Goal: Communication & Community: Ask a question

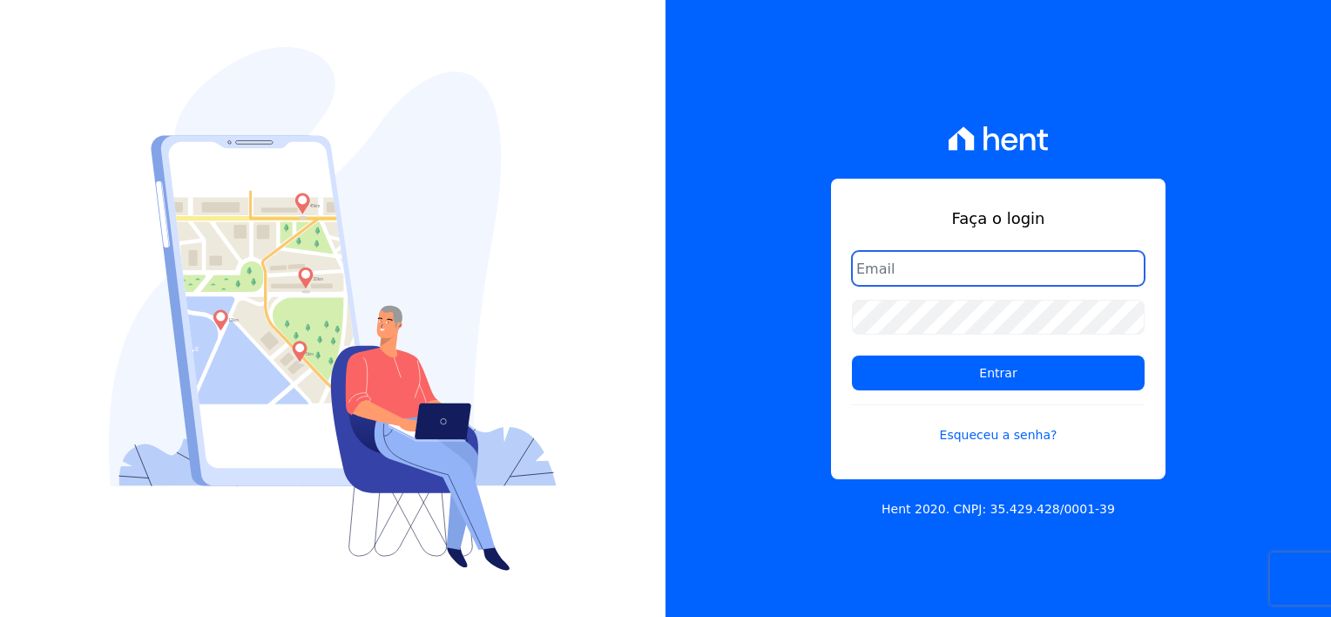
click at [932, 270] on input "email" at bounding box center [998, 268] width 293 height 35
type input "thayna@graalengenharia.com.br"
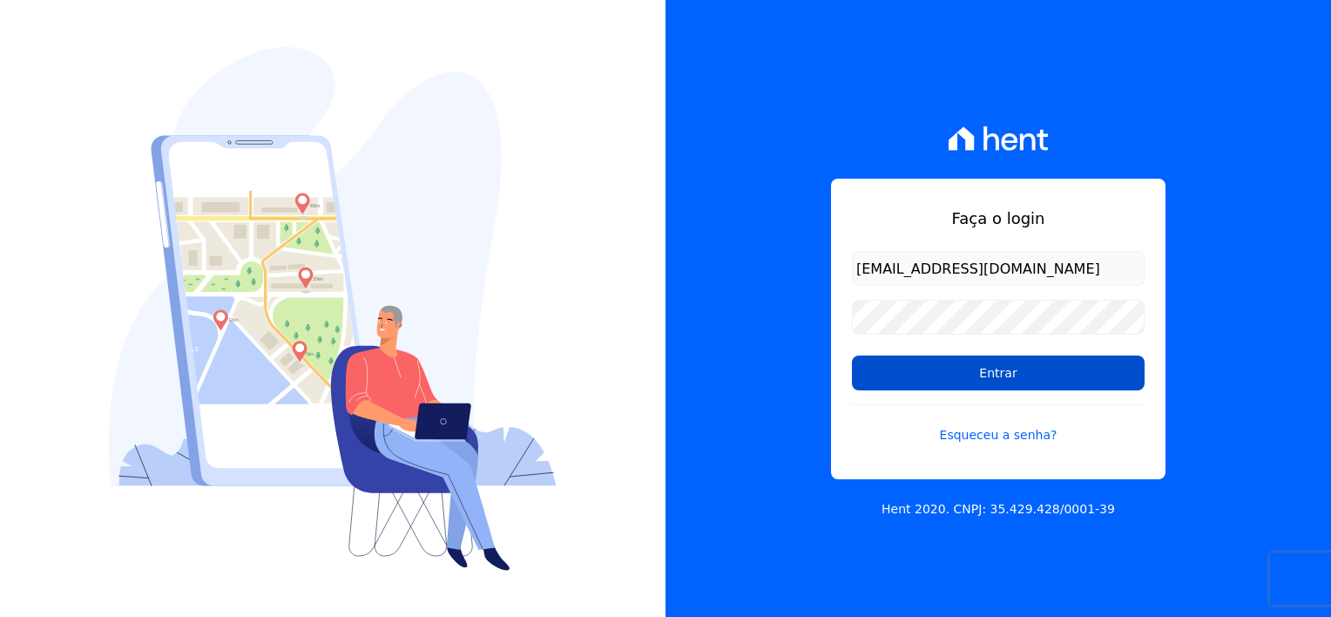
click at [1008, 380] on input "Entrar" at bounding box center [998, 372] width 293 height 35
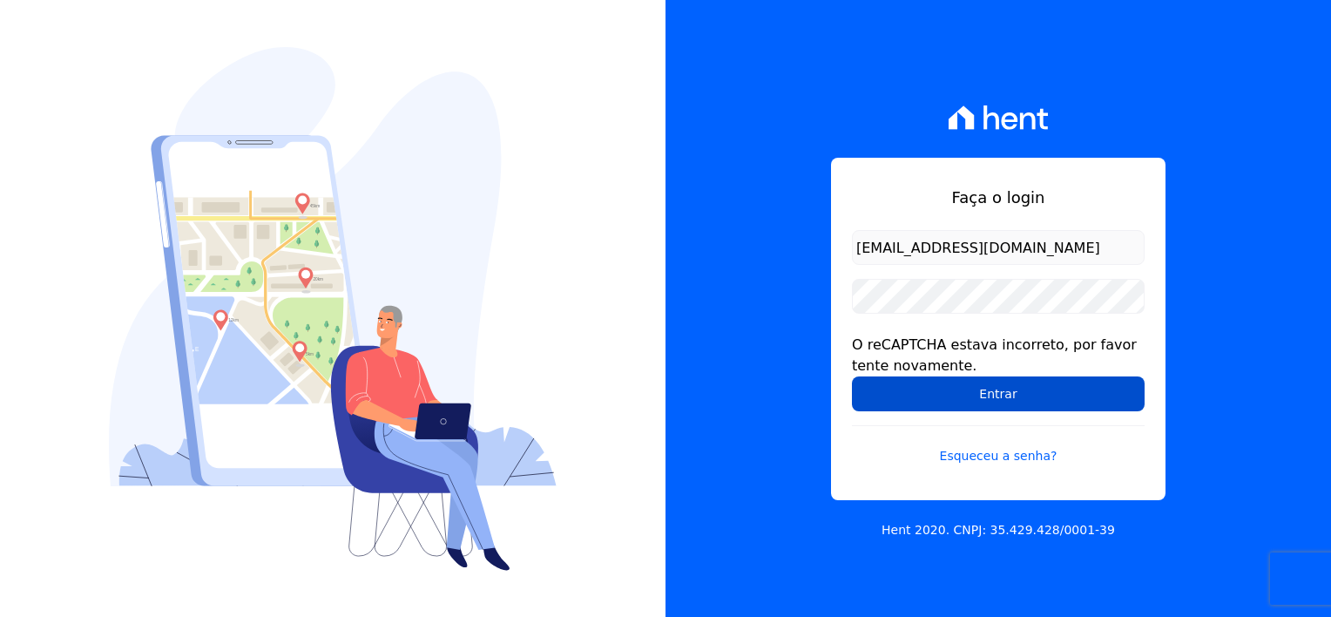
click at [1011, 396] on input "Entrar" at bounding box center [998, 393] width 293 height 35
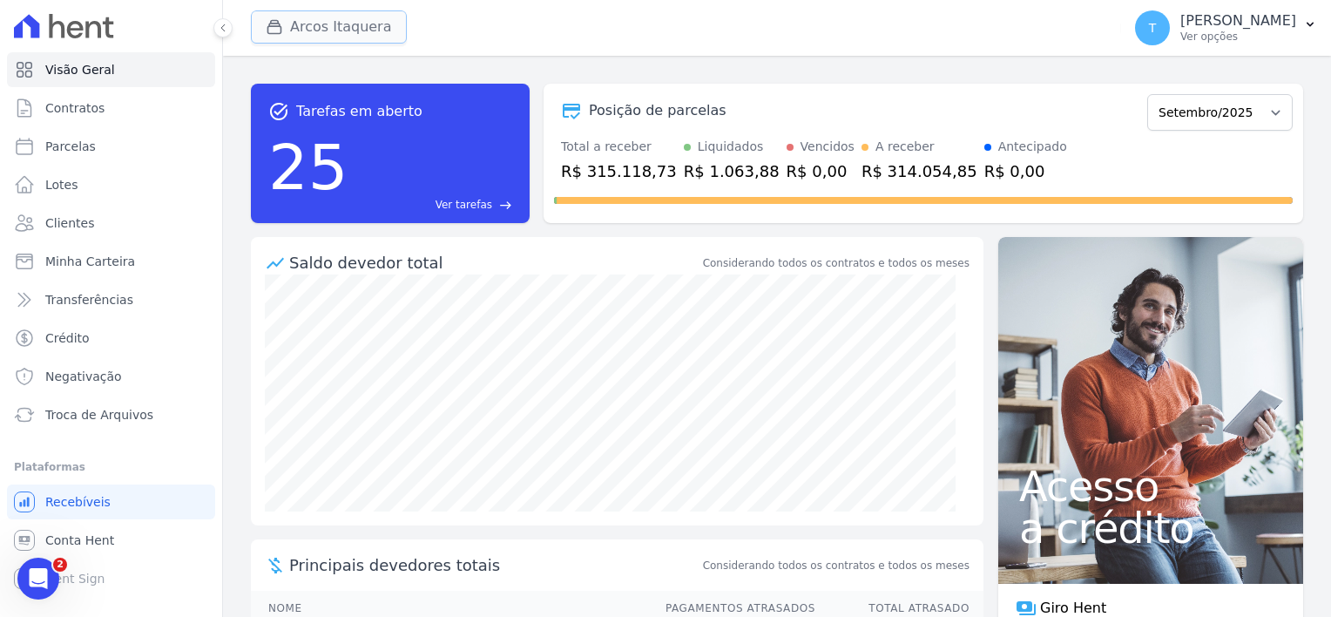
click at [283, 27] on div "button" at bounding box center [278, 26] width 24 height 17
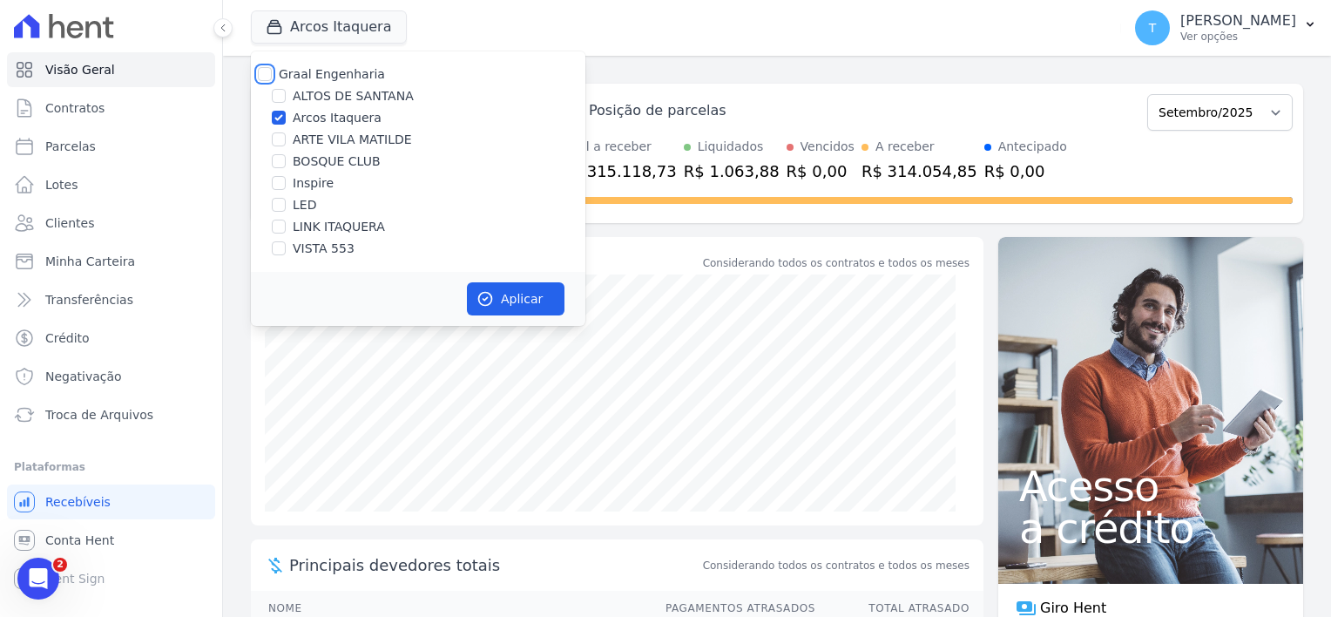
click at [263, 70] on input "Graal Engenharia" at bounding box center [265, 74] width 14 height 14
checkbox input "true"
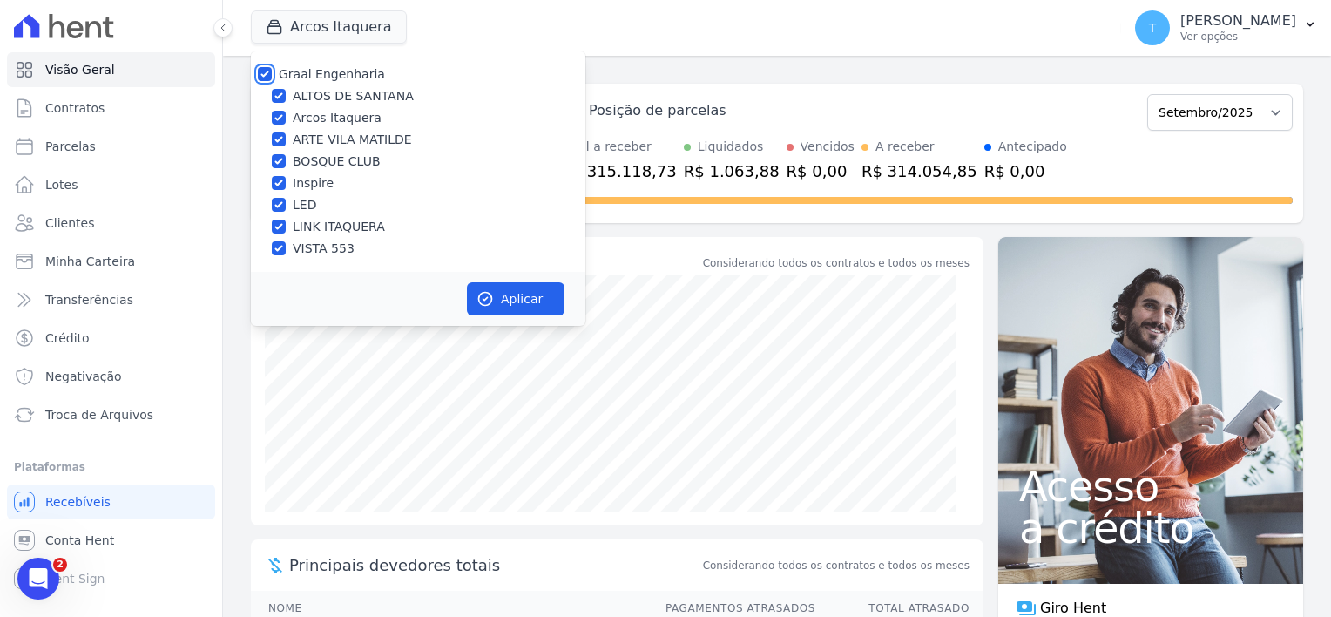
checkbox input "true"
click at [496, 293] on button "Aplicar" at bounding box center [516, 298] width 98 height 33
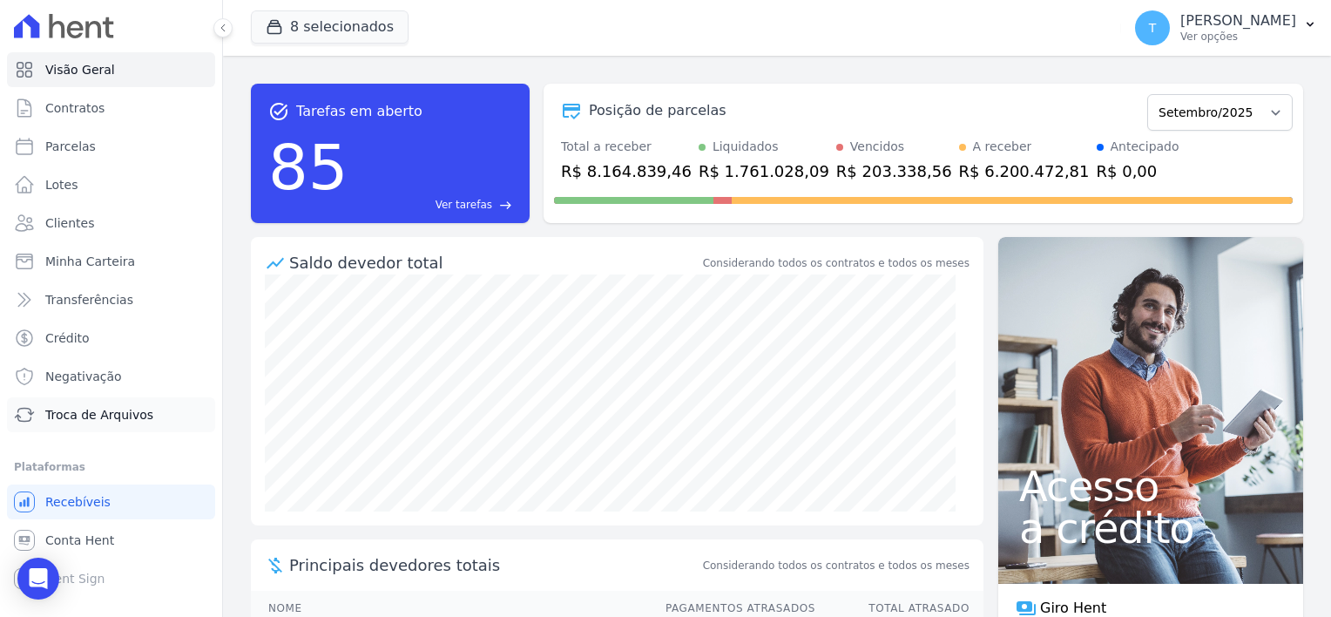
click at [68, 416] on span "Troca de Arquivos" at bounding box center [99, 414] width 108 height 17
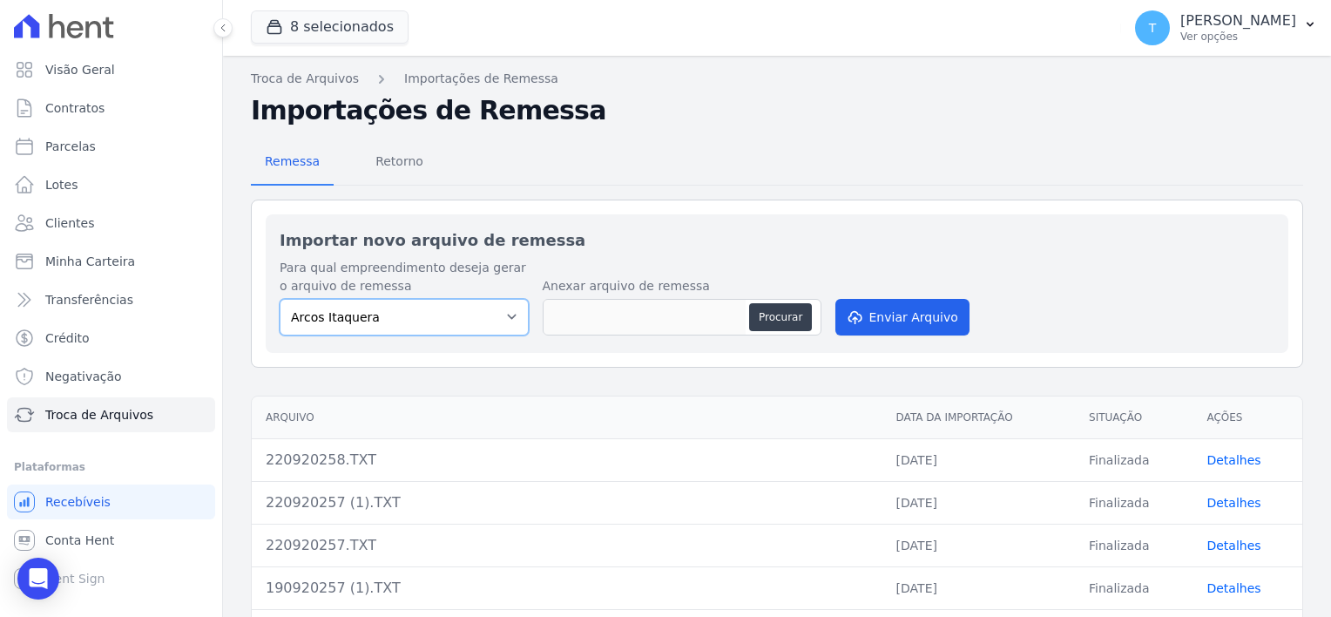
click at [484, 317] on select "Arcos Itaquera ALTOS DE SANTANA Inspire BOSQUE CLUB ARTE VILA MATILDE VISTA 553…" at bounding box center [404, 317] width 249 height 37
select select "798d34ef-1a76-4a01-aecd-278a2202ade3"
click at [280, 299] on select "Arcos Itaquera ALTOS DE SANTANA Inspire BOSQUE CLUB ARTE VILA MATILDE VISTA 553…" at bounding box center [404, 317] width 249 height 37
click at [789, 314] on button "Procurar" at bounding box center [780, 317] width 63 height 28
type input "230920257.TXT"
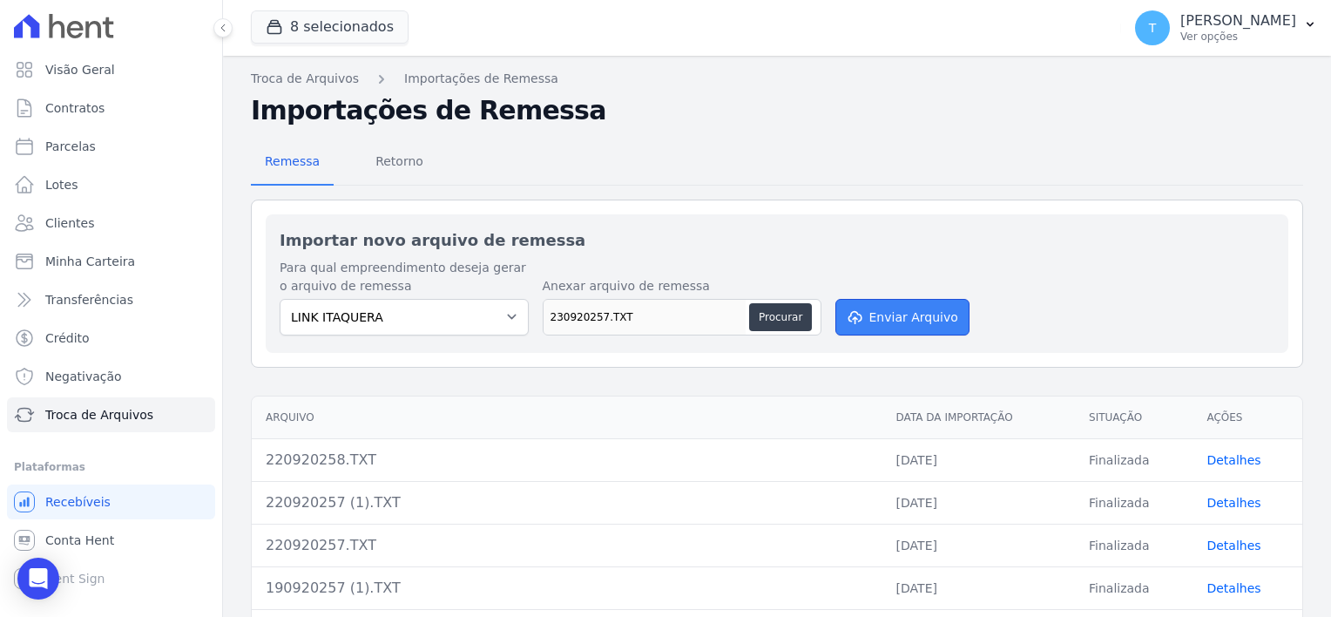
click at [910, 313] on button "Enviar Arquivo" at bounding box center [903, 317] width 134 height 37
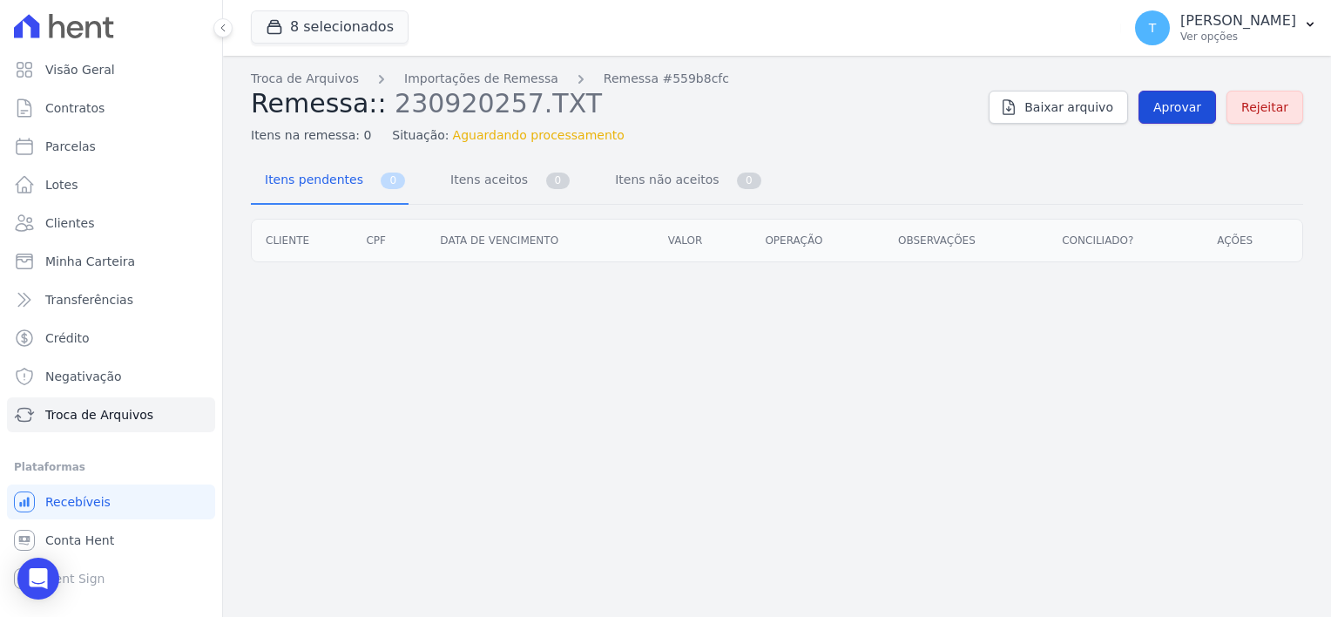
click at [1180, 111] on span "Aprovar" at bounding box center [1178, 106] width 48 height 17
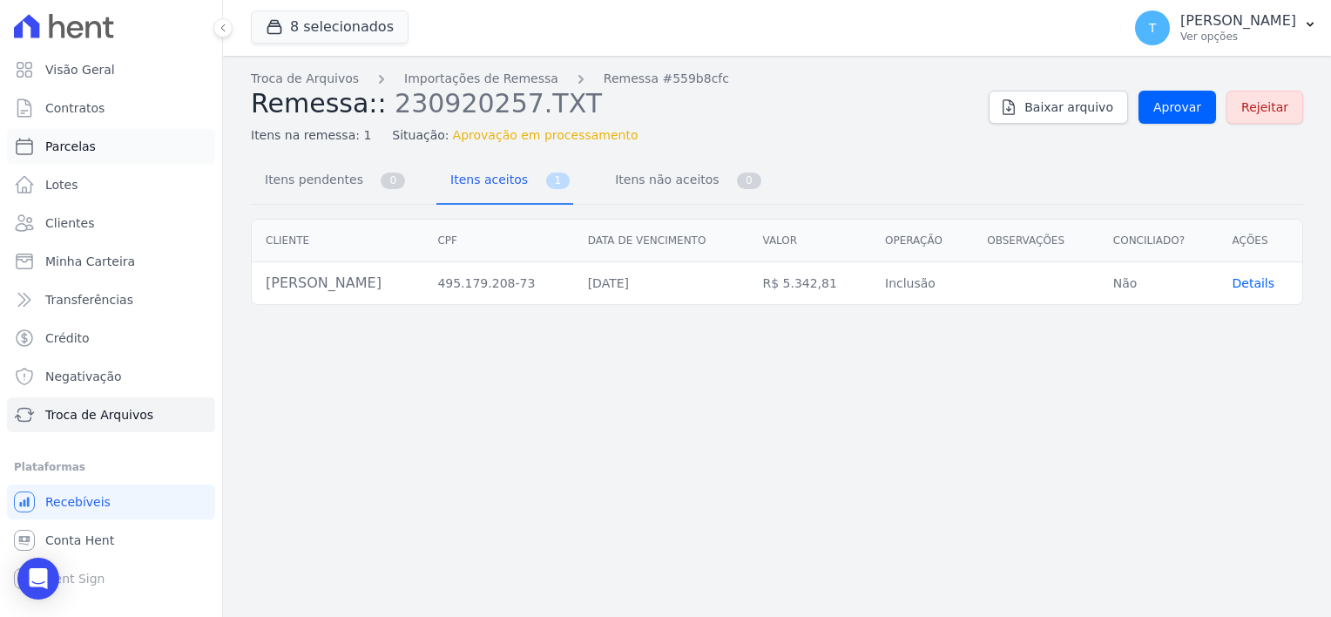
click at [66, 150] on span "Parcelas" at bounding box center [70, 146] width 51 height 17
select select
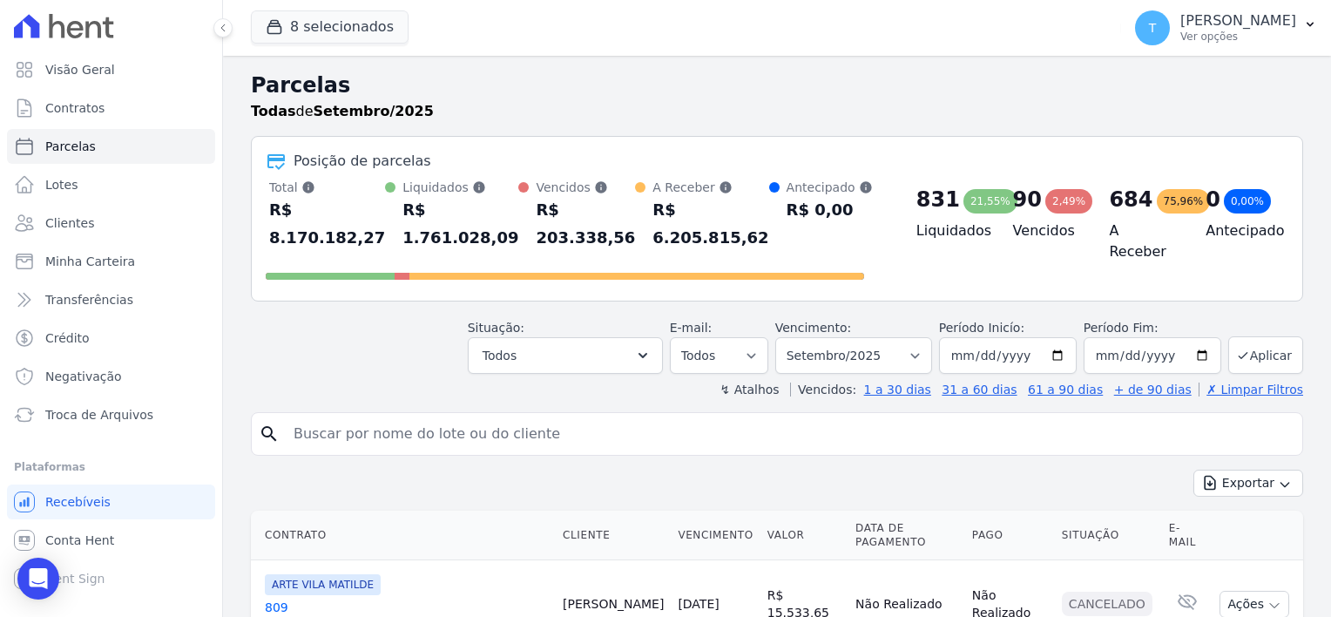
click at [375, 416] on input "search" at bounding box center [789, 433] width 1012 height 35
paste input "Larissa Barreto da Silva"
type input "Larissa Barreto da Silva"
select select
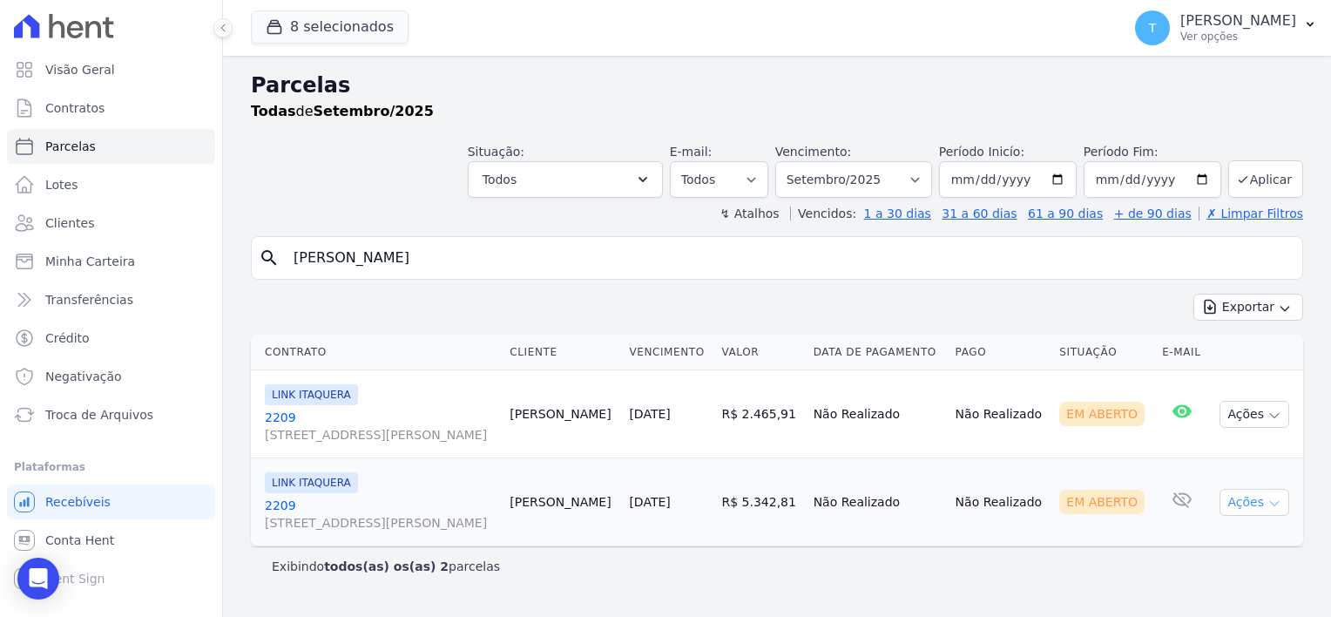
click at [1276, 500] on icon "button" at bounding box center [1275, 504] width 14 height 14
click at [1192, 543] on link "Ver boleto" at bounding box center [1247, 542] width 167 height 32
click at [116, 423] on span "Troca de Arquivos" at bounding box center [99, 414] width 108 height 17
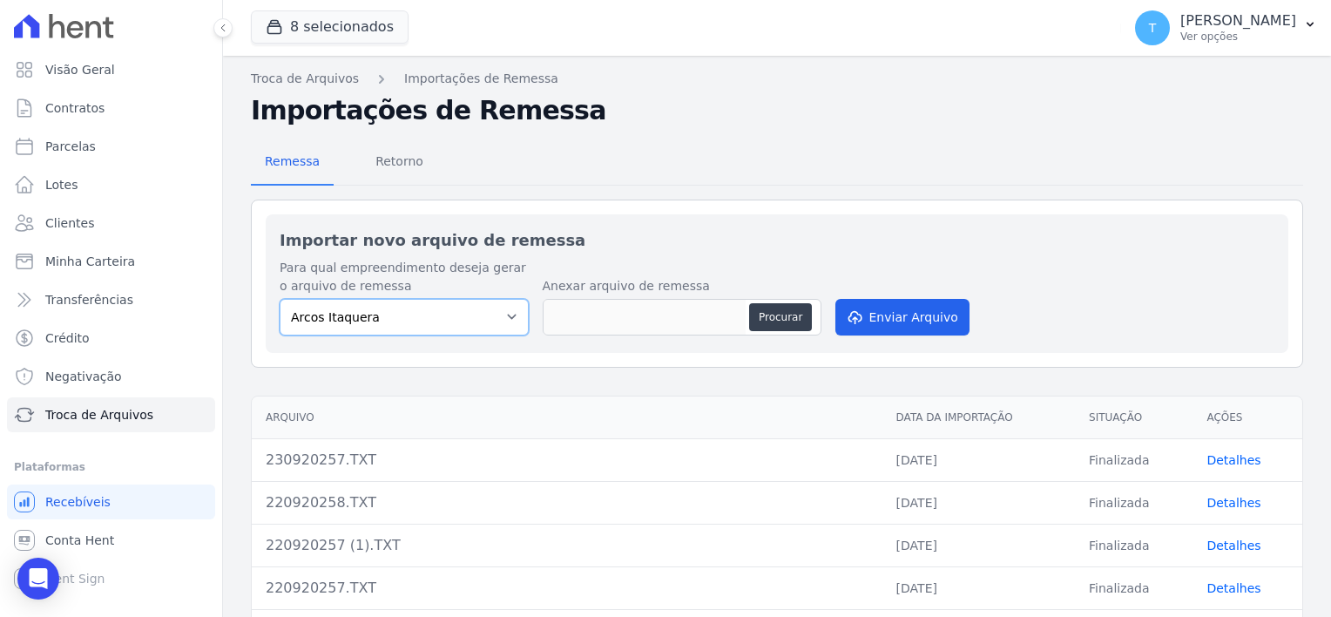
click at [504, 317] on select "Arcos Itaquera ALTOS DE SANTANA Inspire BOSQUE CLUB ARTE VILA MATILDE VISTA 553…" at bounding box center [404, 317] width 249 height 37
select select "f2036c47-f869-4cf7-aa49-d68e524f2024"
click at [280, 299] on select "Arcos Itaquera ALTOS DE SANTANA Inspire BOSQUE CLUB ARTE VILA MATILDE VISTA 553…" at bounding box center [404, 317] width 249 height 37
click at [774, 314] on button "Procurar" at bounding box center [780, 317] width 63 height 28
type input "230920250.TXT"
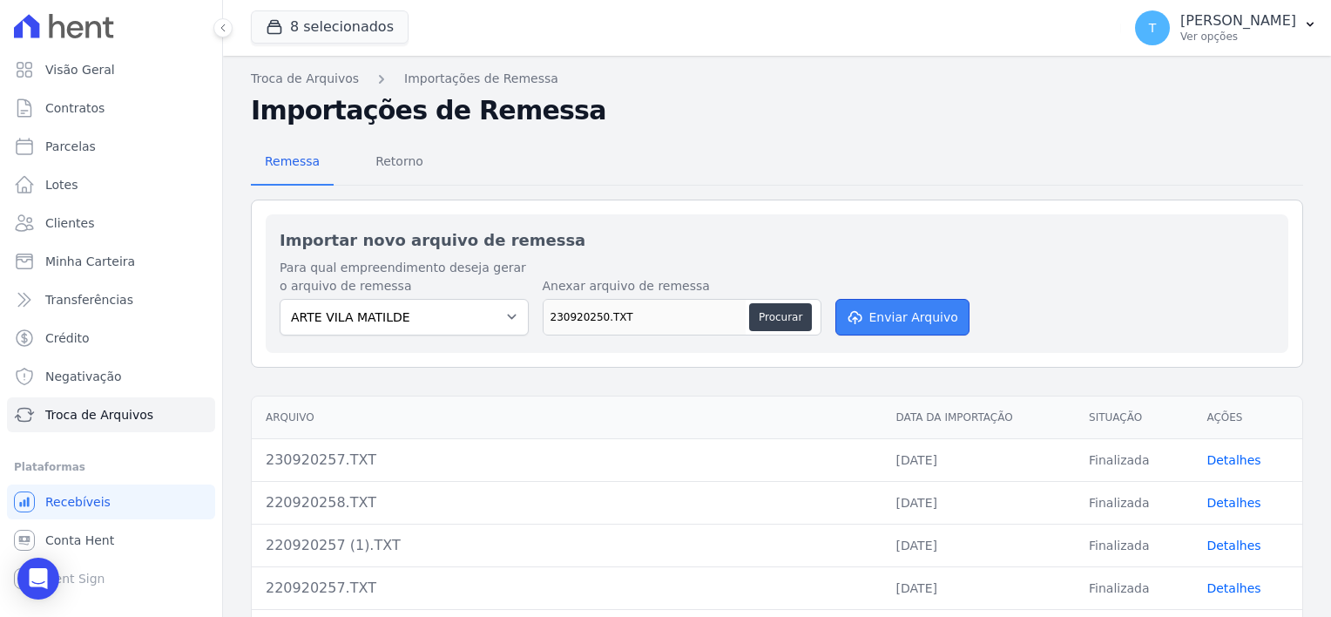
click at [907, 301] on button "Enviar Arquivo" at bounding box center [903, 317] width 134 height 37
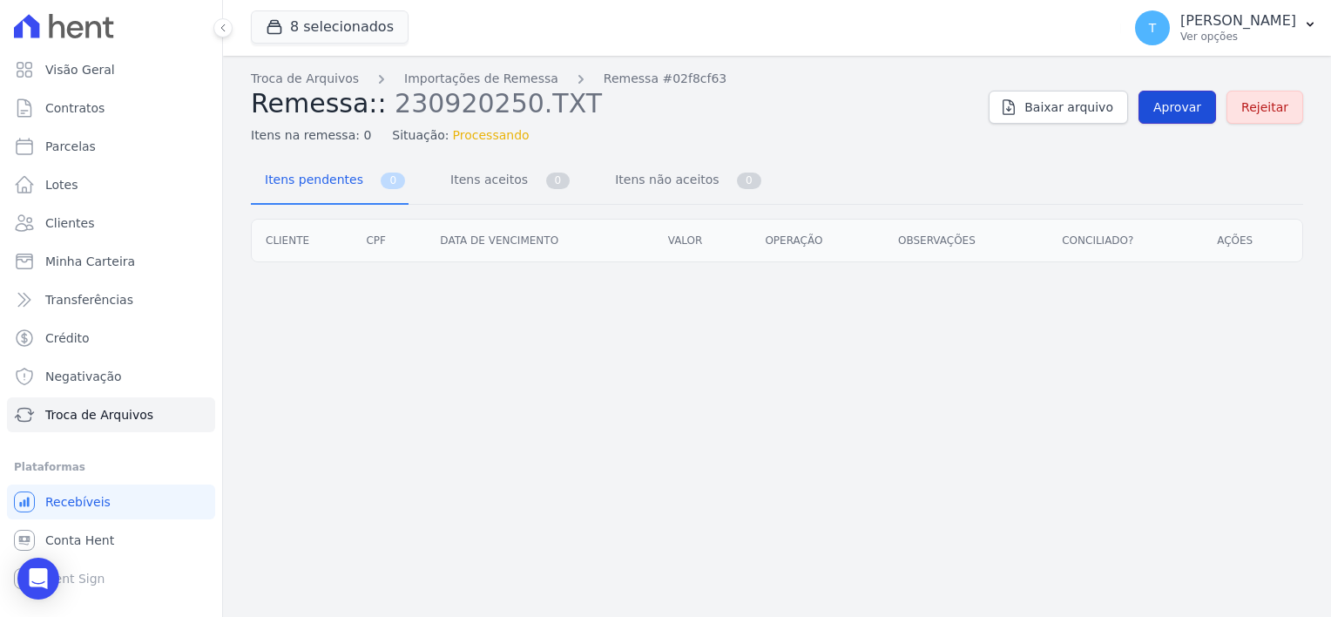
click at [1174, 110] on span "Aprovar" at bounding box center [1178, 106] width 48 height 17
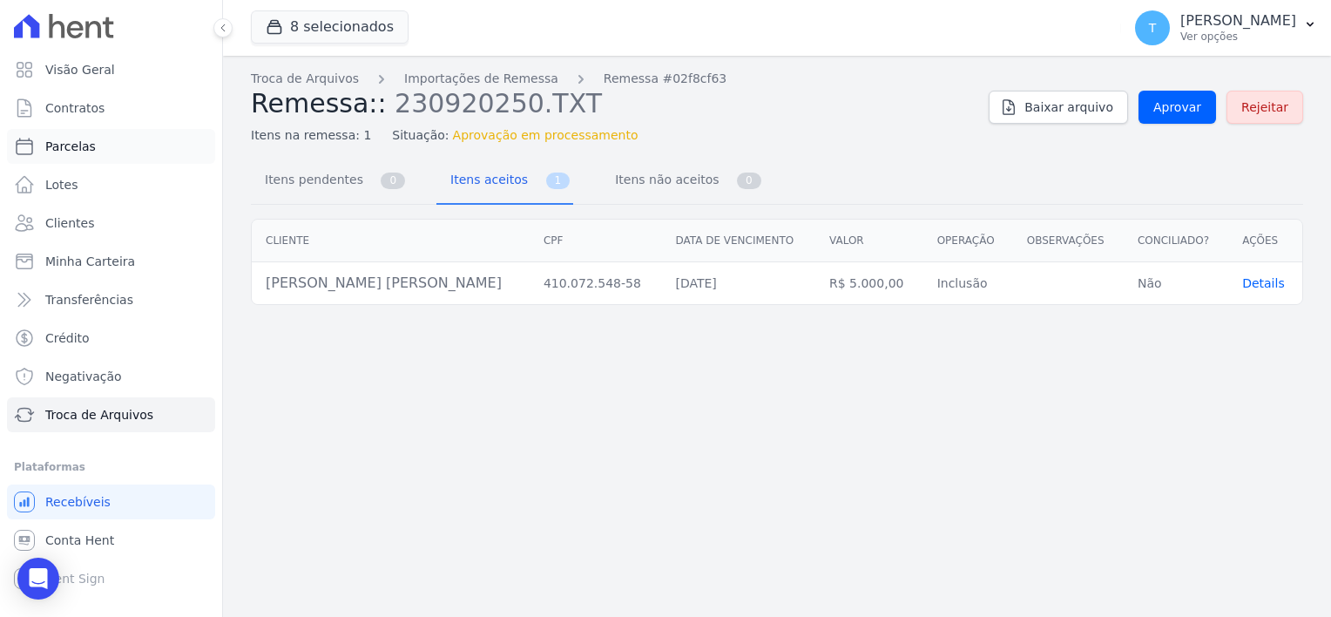
click at [97, 148] on link "Parcelas" at bounding box center [111, 146] width 208 height 35
select select
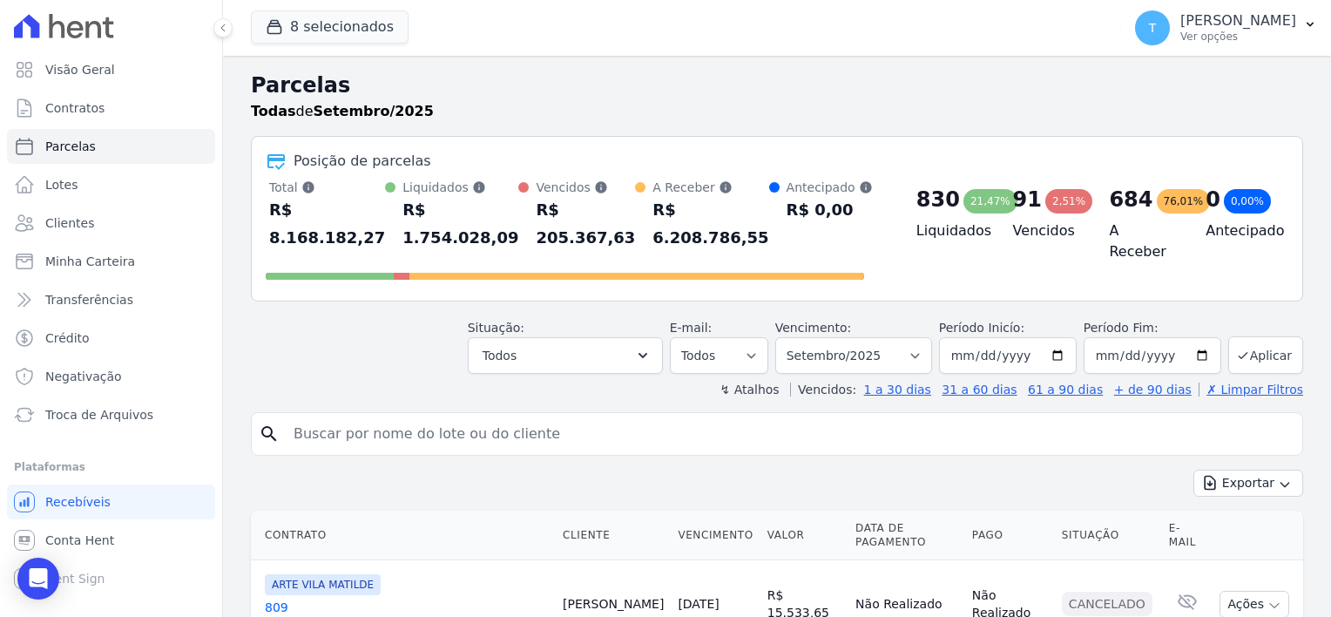
click at [338, 416] on input "search" at bounding box center [789, 433] width 1012 height 35
paste input "Renato Queiroz de Sousa Reis"
type input "Renato Queiroz de Sousa Reis"
select select
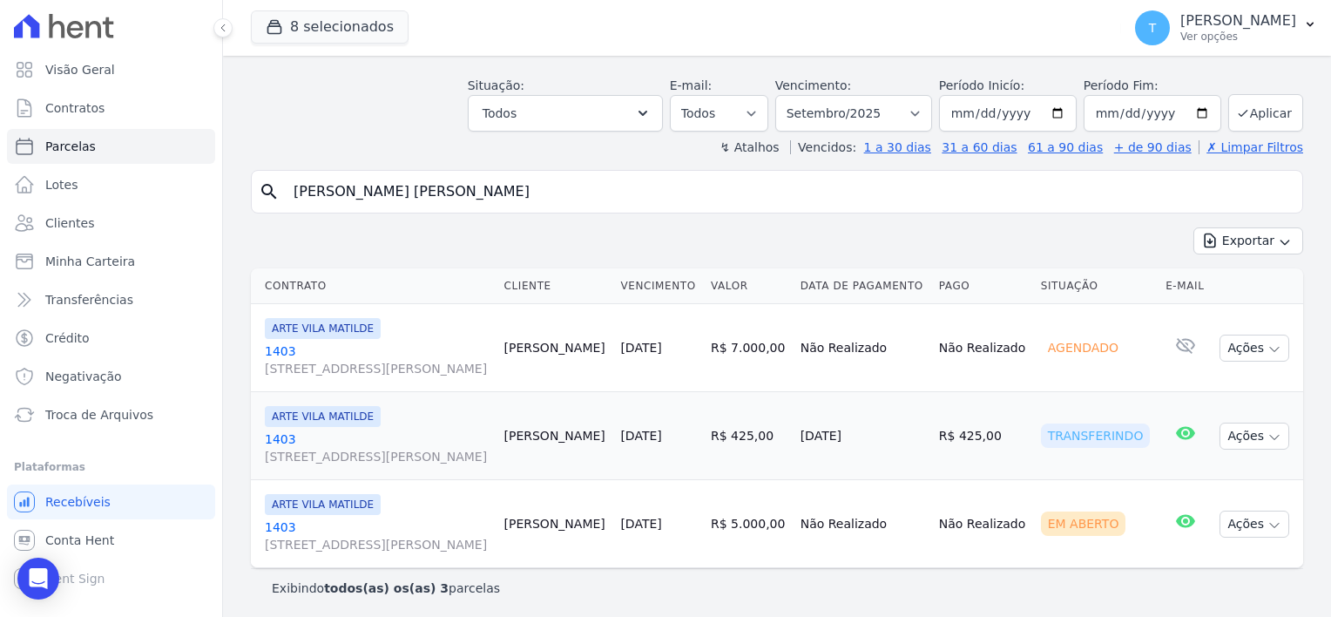
scroll to position [69, 0]
click at [1268, 519] on icon "button" at bounding box center [1275, 523] width 14 height 14
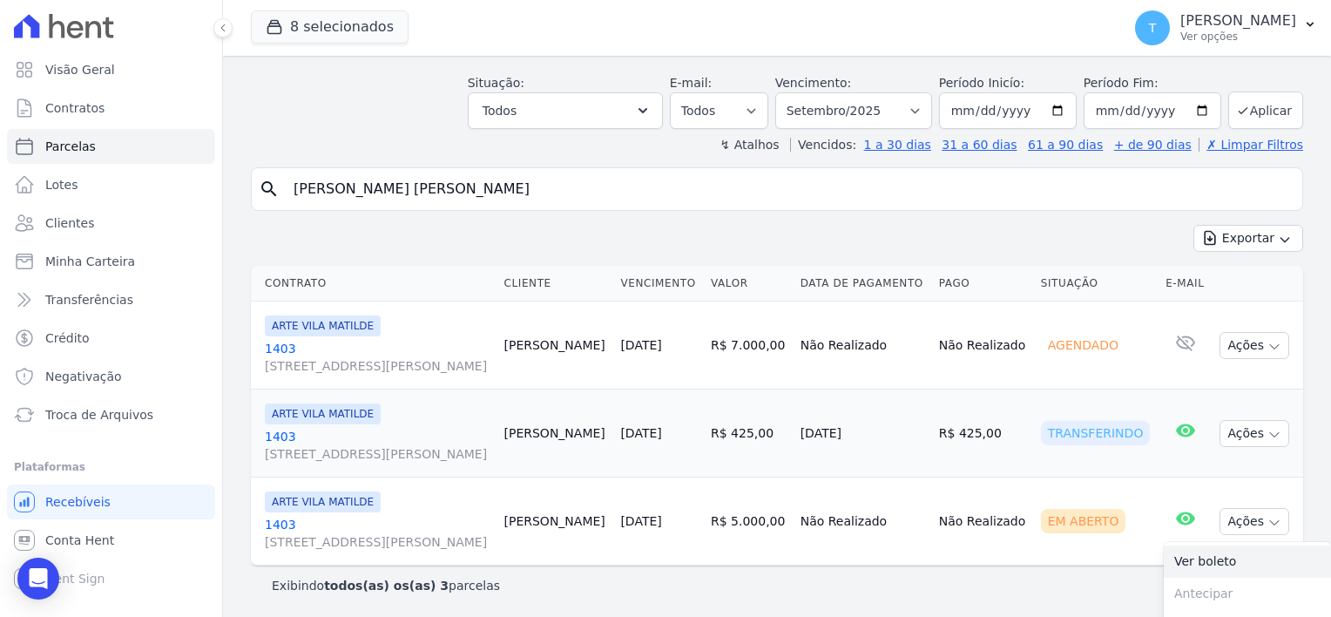
click at [1216, 552] on link "Ver boleto" at bounding box center [1247, 561] width 167 height 32
click at [129, 420] on span "Troca de Arquivos" at bounding box center [99, 414] width 108 height 17
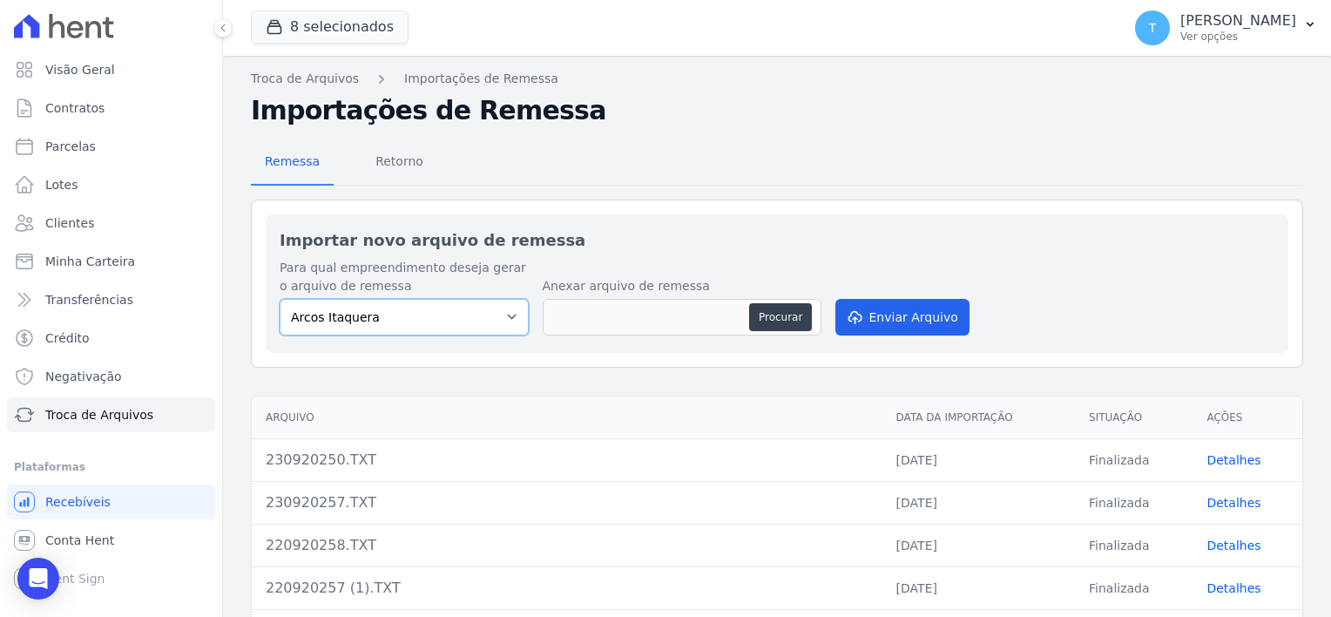
click at [516, 317] on select "Arcos Itaquera ALTOS DE SANTANA Inspire BOSQUE CLUB ARTE VILA MATILDE VISTA 553…" at bounding box center [404, 317] width 249 height 37
select select "f2036c47-f869-4cf7-aa49-d68e524f2024"
click at [280, 299] on select "Arcos Itaquera ALTOS DE SANTANA Inspire BOSQUE CLUB ARTE VILA MATILDE VISTA 553…" at bounding box center [404, 317] width 249 height 37
click at [761, 317] on button "Procurar" at bounding box center [780, 317] width 63 height 28
type input "230920250 (1).TXT"
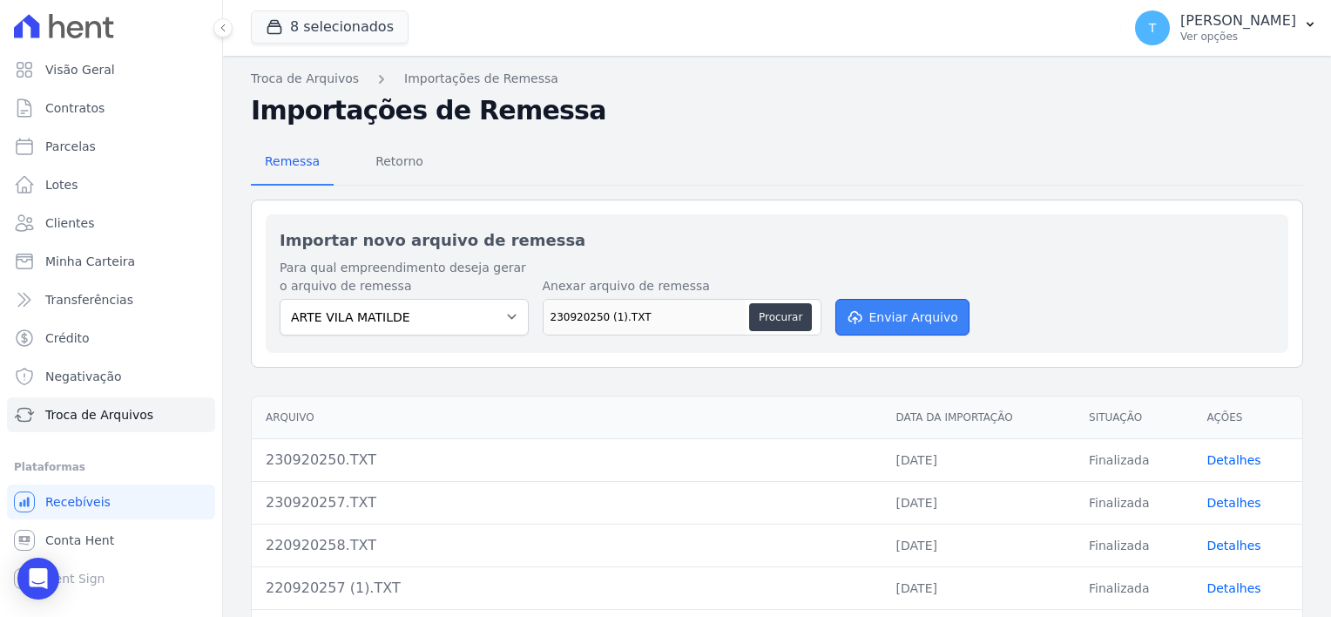
click at [863, 321] on button "Enviar Arquivo" at bounding box center [903, 317] width 134 height 37
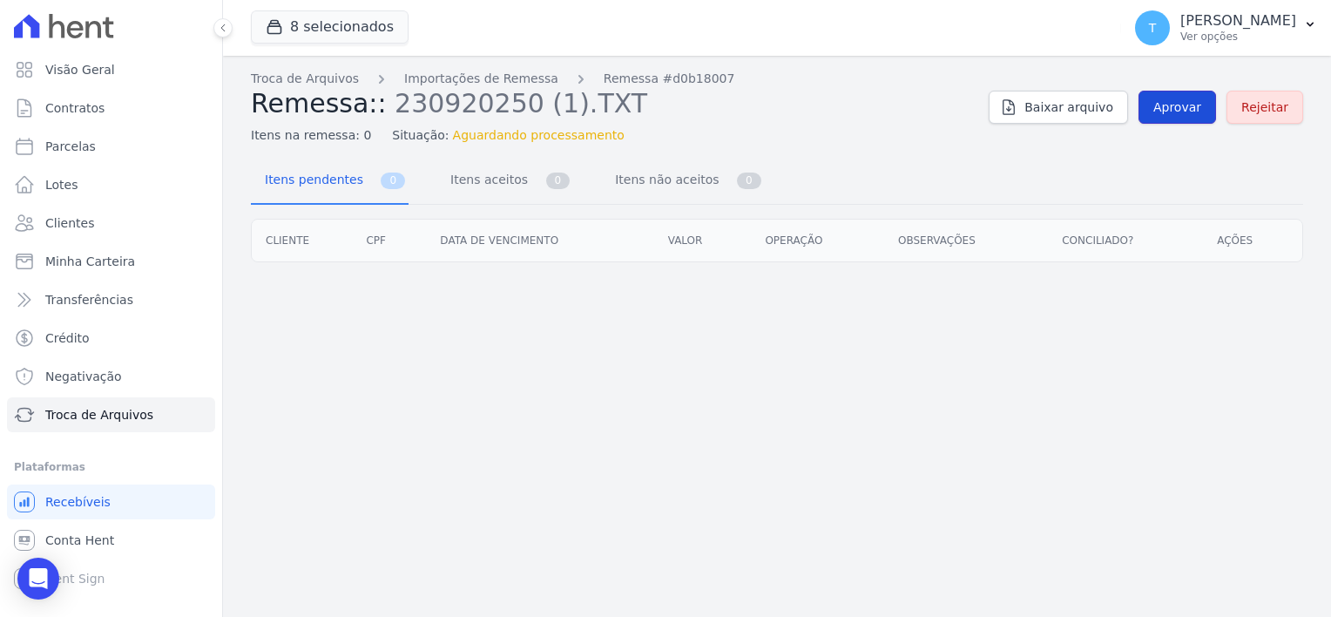
click at [1192, 105] on span "Aprovar" at bounding box center [1178, 106] width 48 height 17
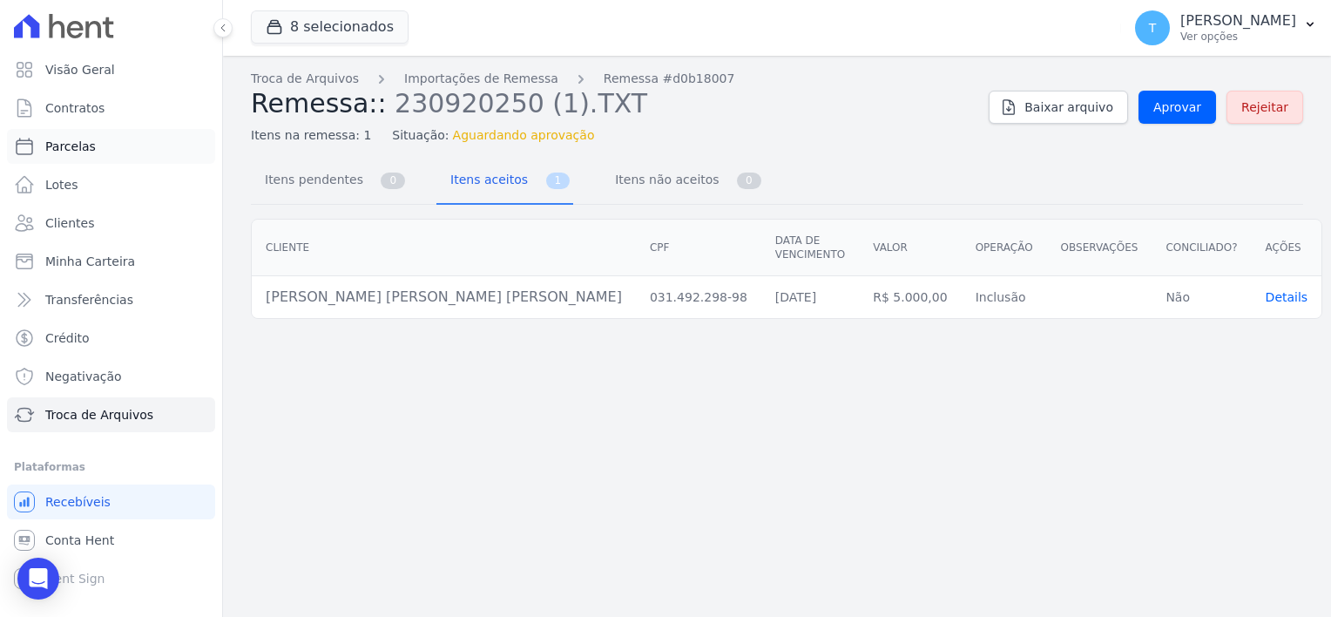
click at [71, 157] on link "Parcelas" at bounding box center [111, 146] width 208 height 35
select select
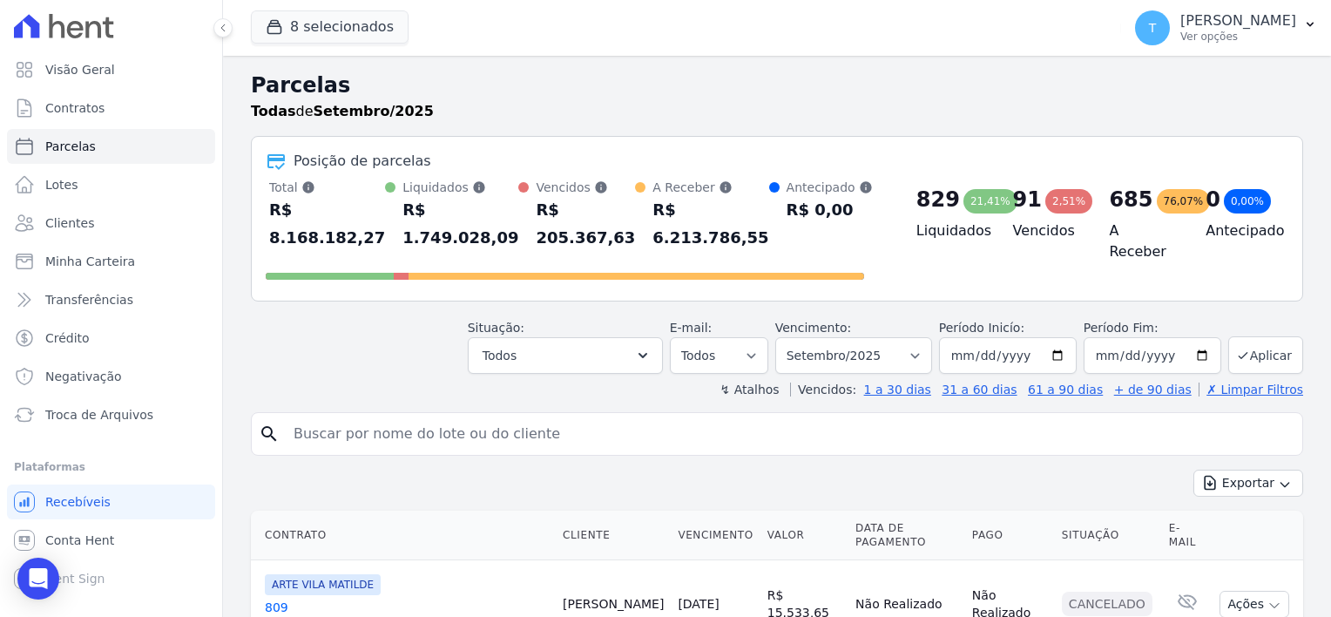
click at [379, 416] on input "search" at bounding box center [789, 433] width 1012 height 35
paste input "Valnei Aparecido de Souza Reis"
type input "Valnei Aparecido de Souza Reis"
select select
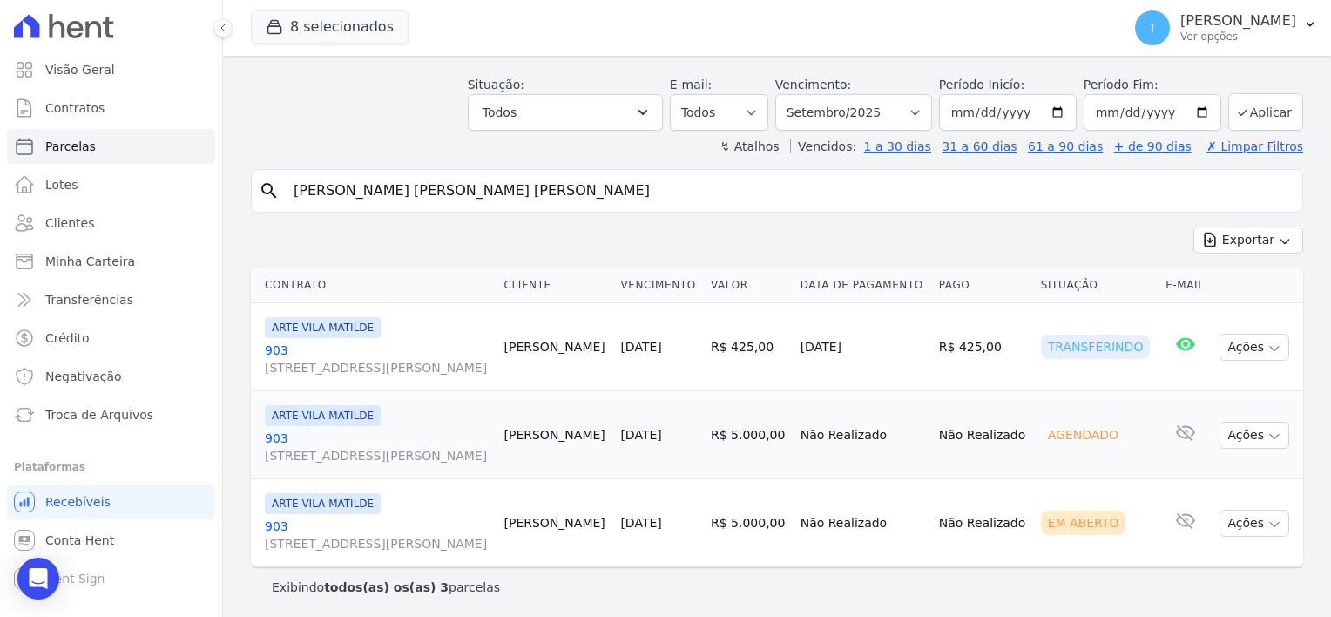
scroll to position [69, 0]
click at [1268, 519] on icon "button" at bounding box center [1275, 523] width 14 height 14
click at [1240, 553] on link "Ver boleto" at bounding box center [1247, 561] width 167 height 32
click at [103, 264] on span "Minha Carteira" at bounding box center [90, 261] width 90 height 17
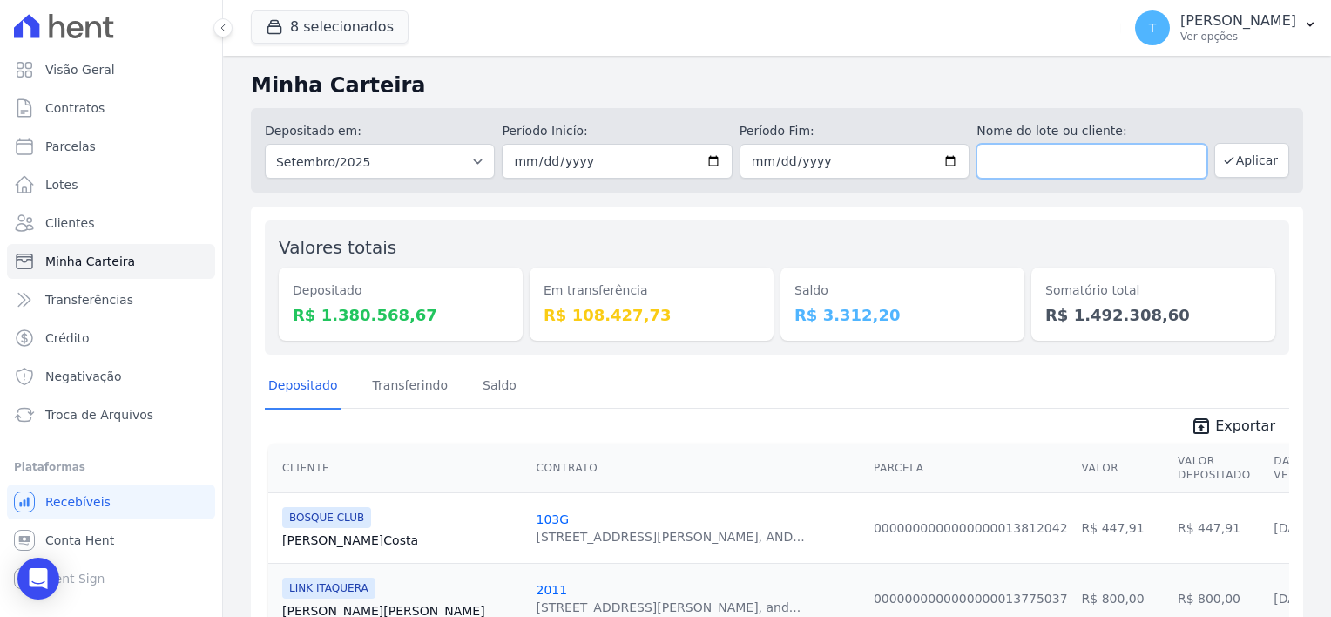
click at [1029, 162] on input "text" at bounding box center [1092, 161] width 230 height 35
paste input "Cleide [PERSON_NAME]"
type input "Cleide [PERSON_NAME]"
click at [707, 165] on input "2025-09-01" at bounding box center [617, 161] width 230 height 35
type input "[DATE]"
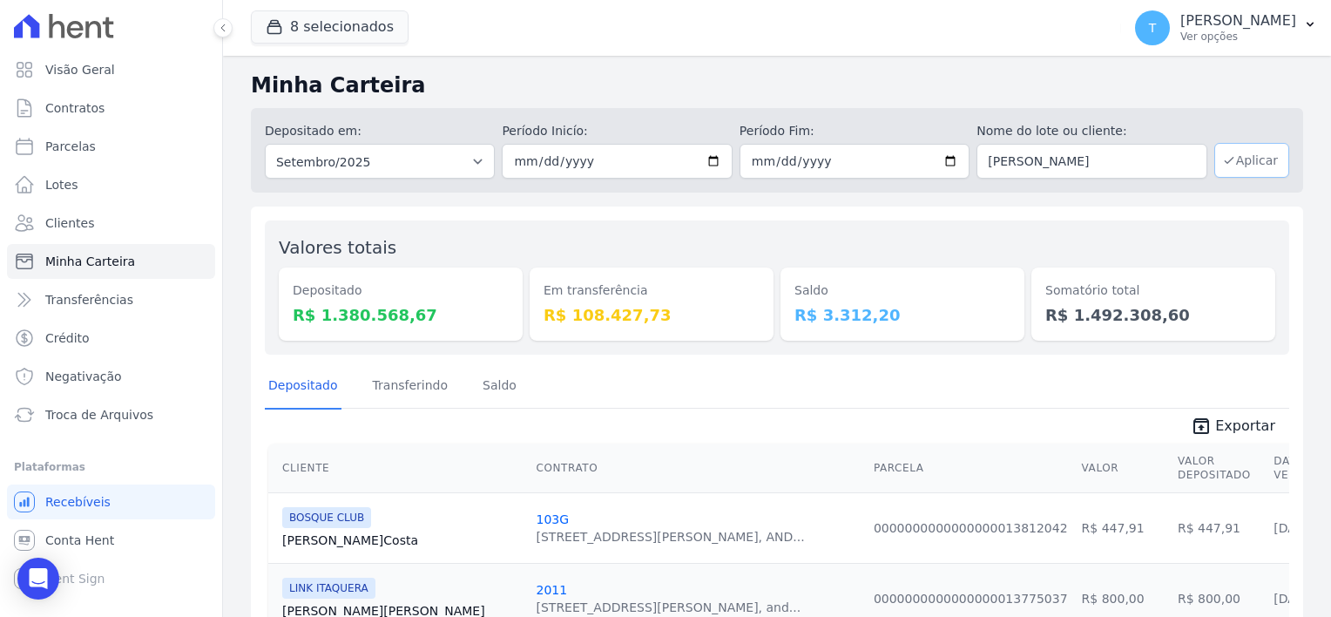
click at [1248, 162] on button "Aplicar" at bounding box center [1252, 160] width 75 height 35
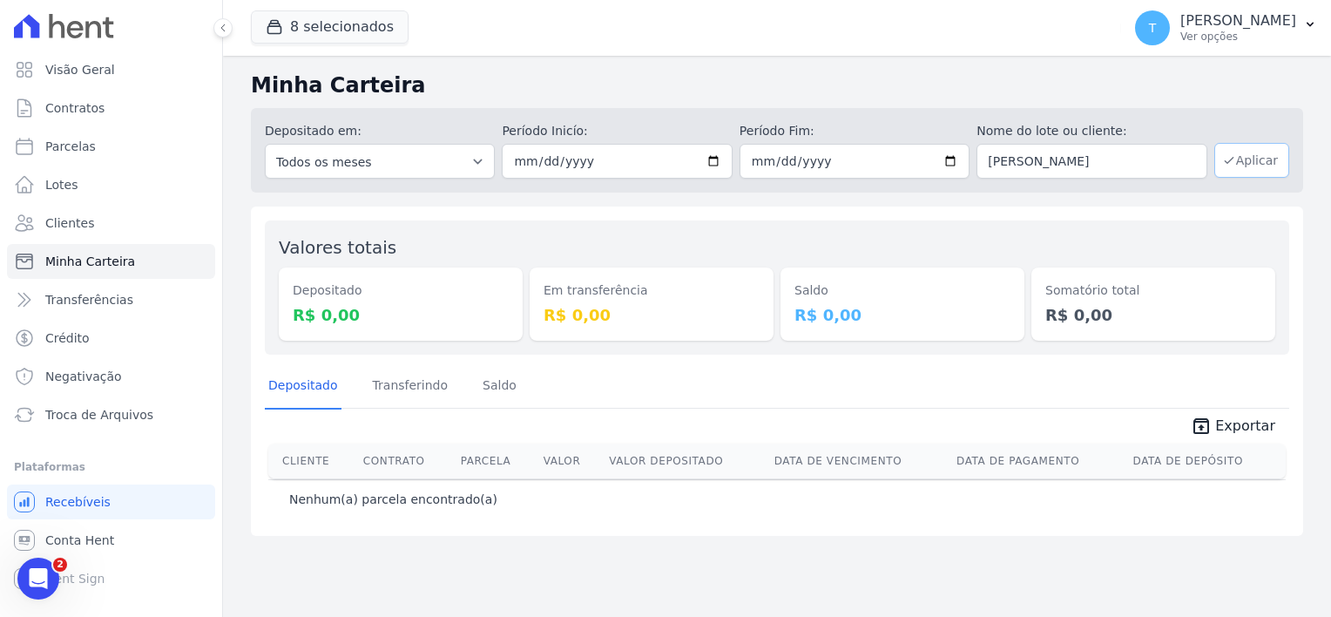
click at [1254, 160] on button "Aplicar" at bounding box center [1252, 160] width 75 height 35
click at [38, 581] on icon "Abertura do Messenger da Intercom" at bounding box center [36, 576] width 29 height 29
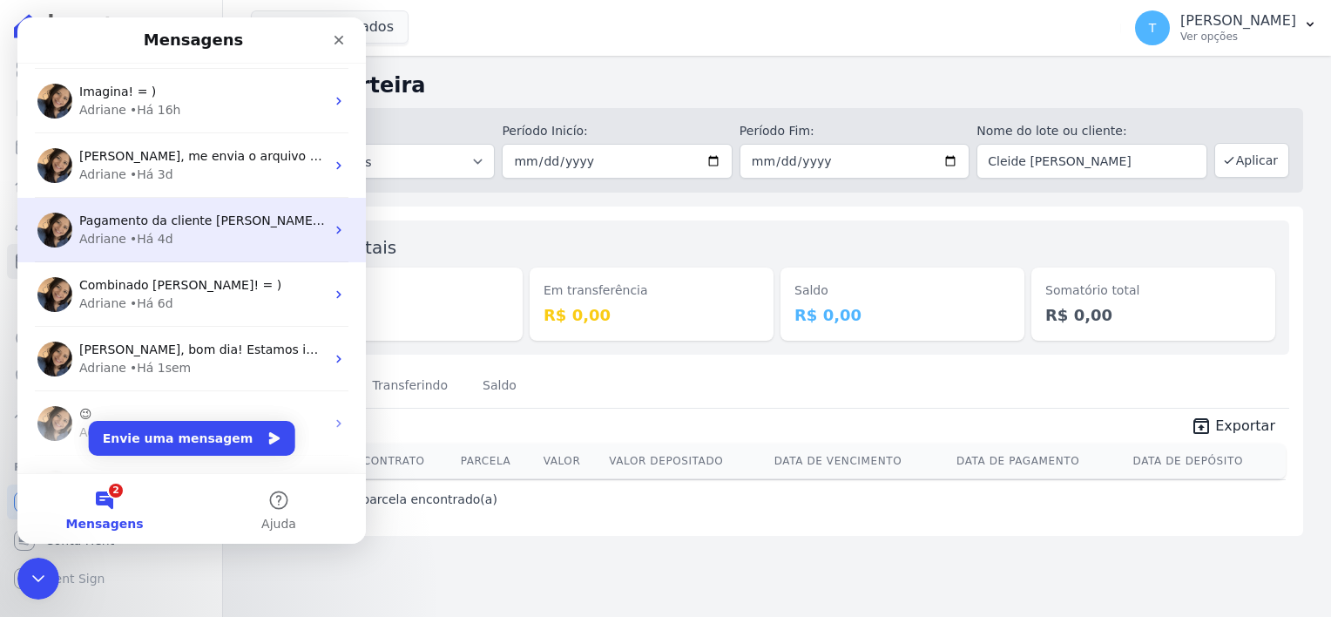
scroll to position [174, 0]
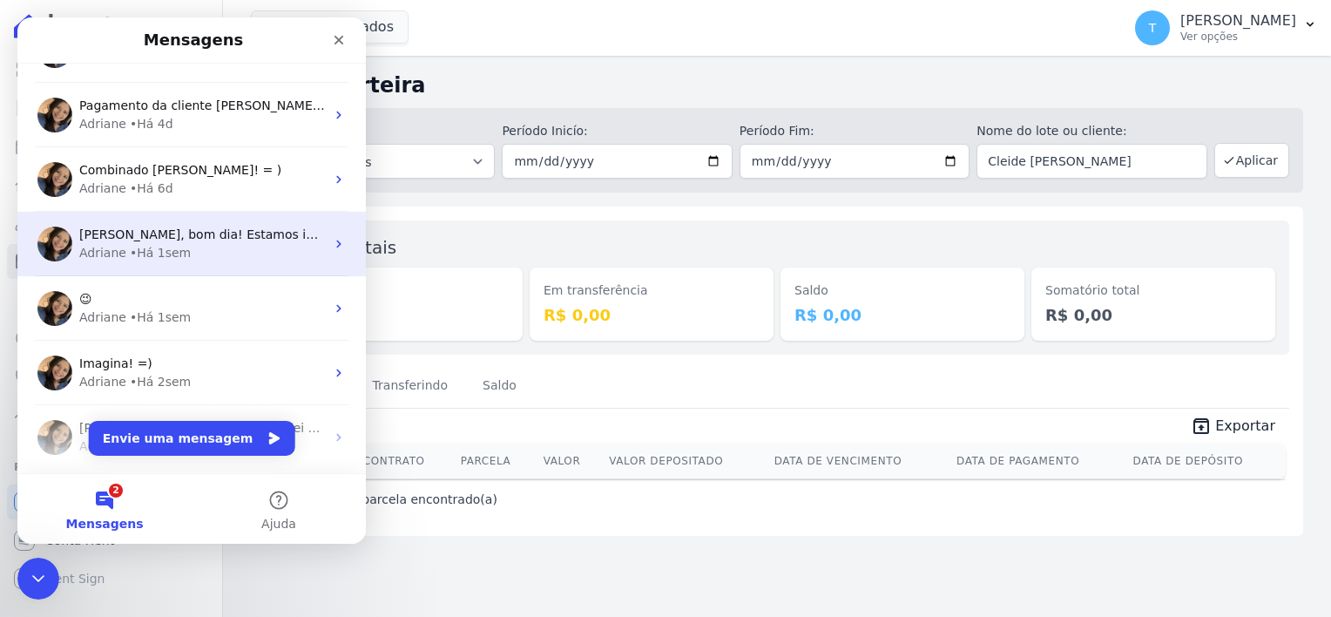
click at [178, 250] on div "• Há 1sem" at bounding box center [160, 253] width 61 height 18
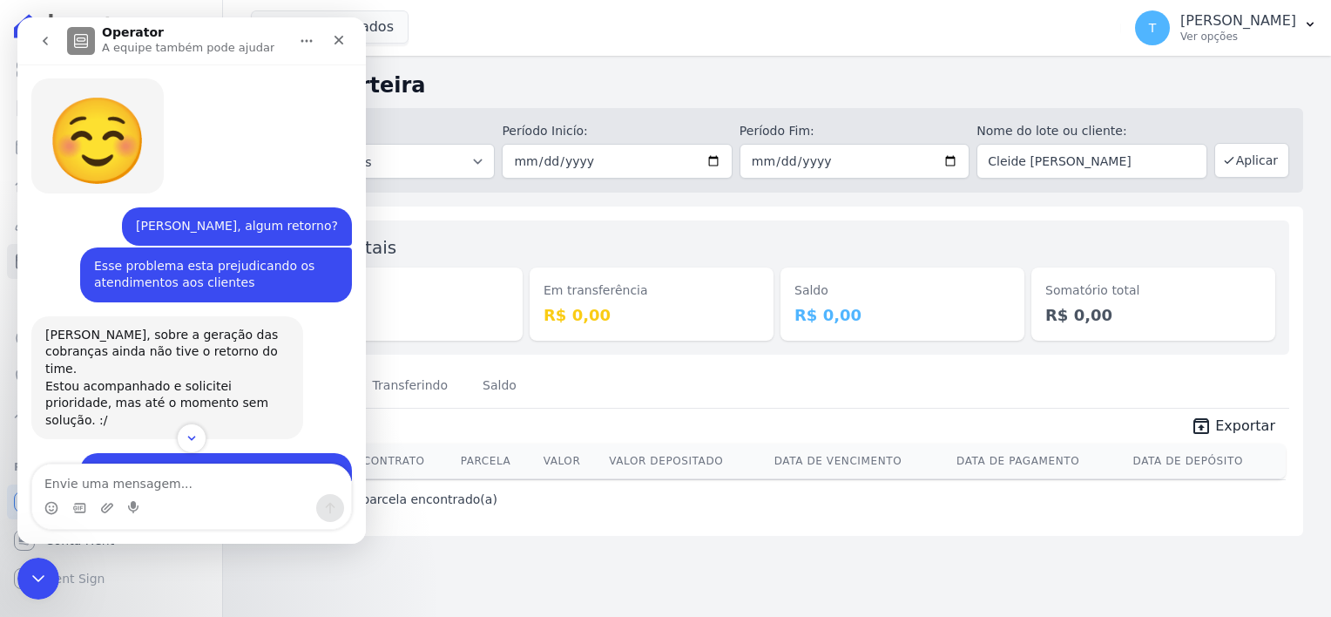
scroll to position [4214, 0]
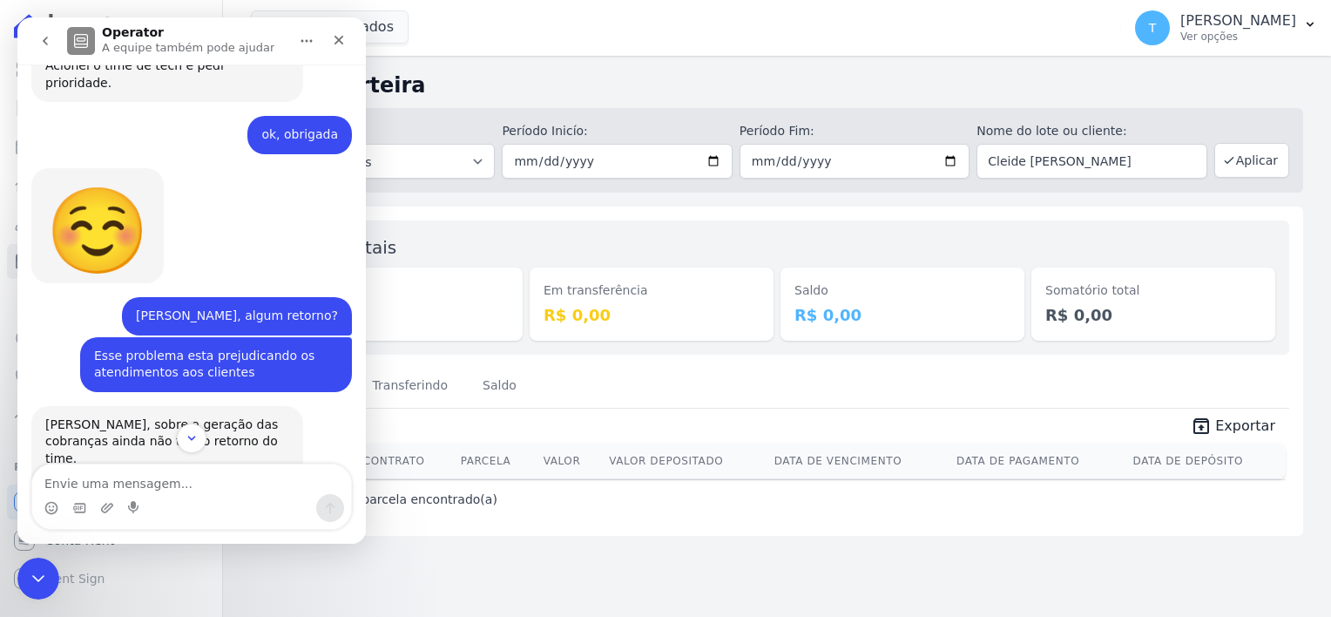
click at [40, 41] on icon "go back" at bounding box center [45, 41] width 14 height 14
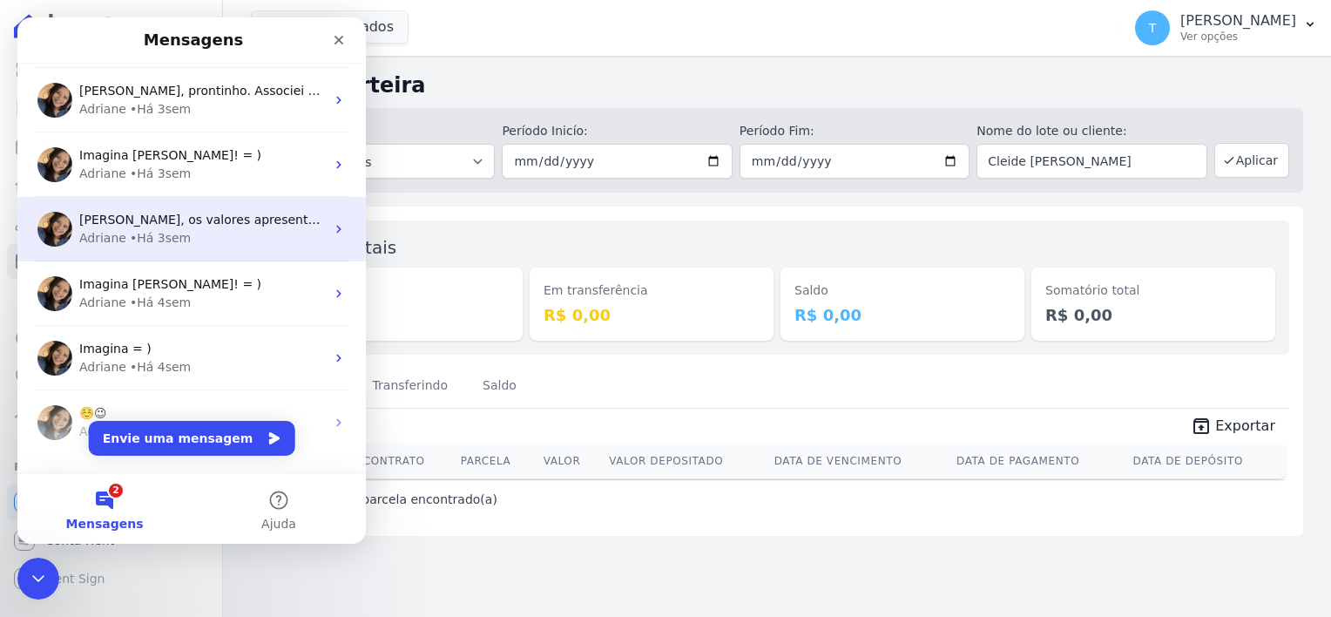
scroll to position [523, 0]
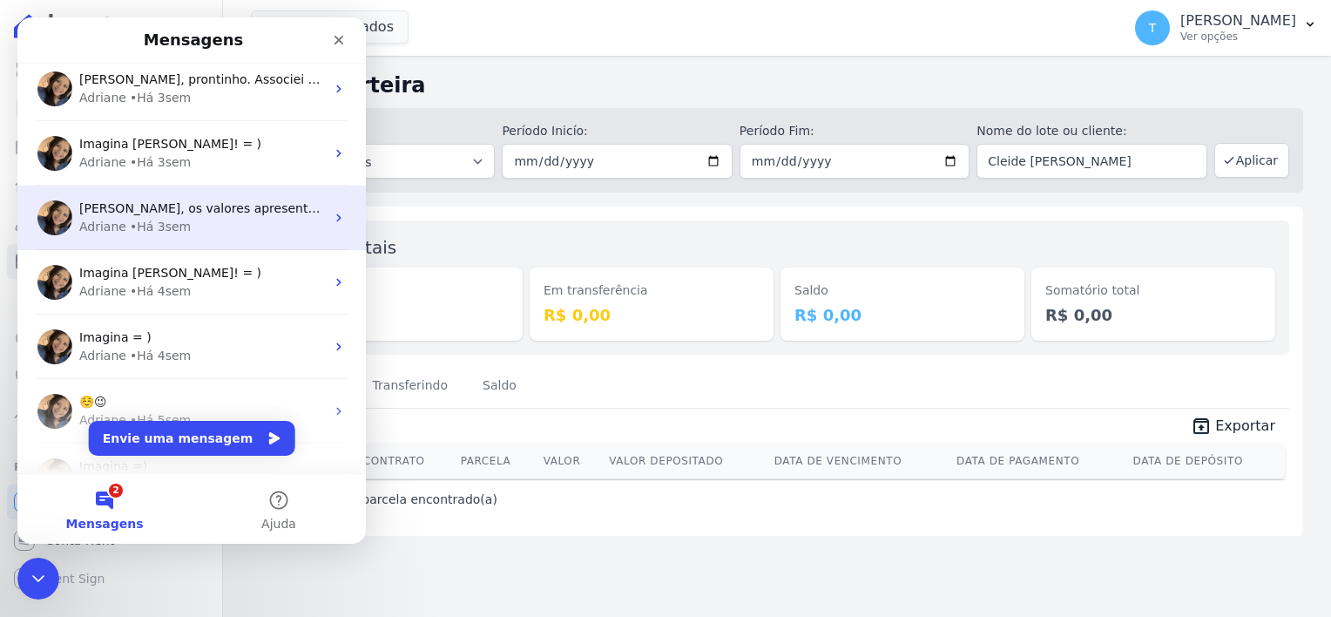
click at [238, 221] on div "[PERSON_NAME] • Há 3sem" at bounding box center [202, 227] width 246 height 18
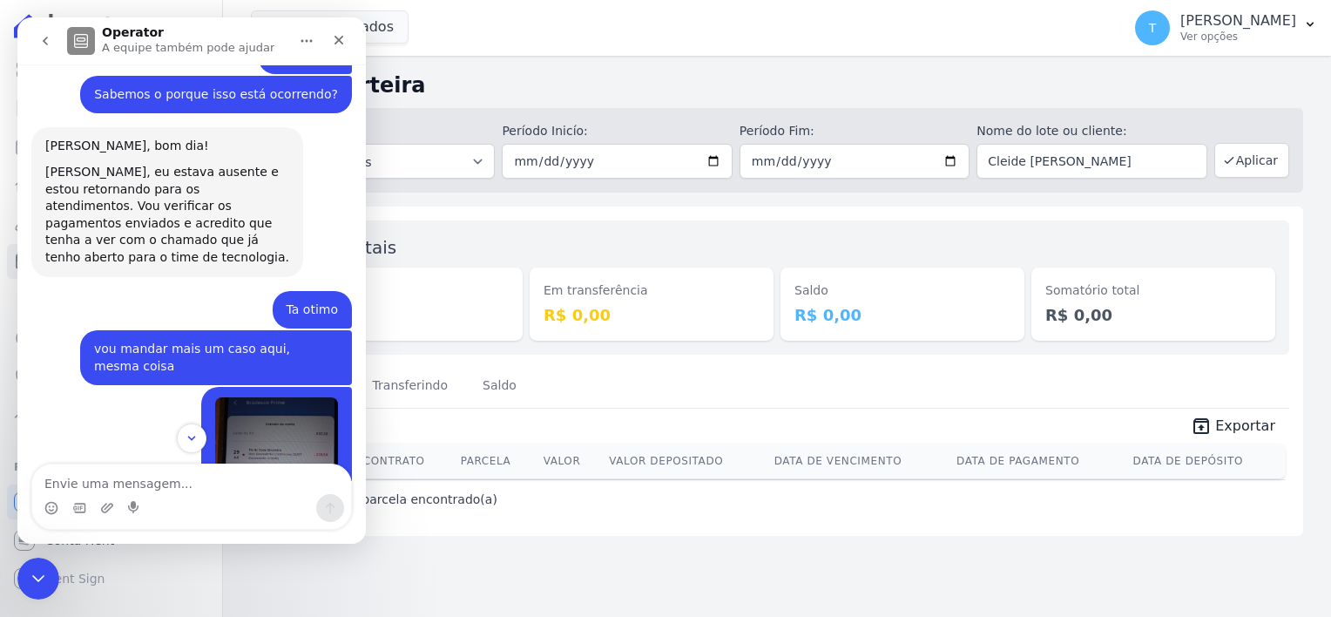
scroll to position [5025, 0]
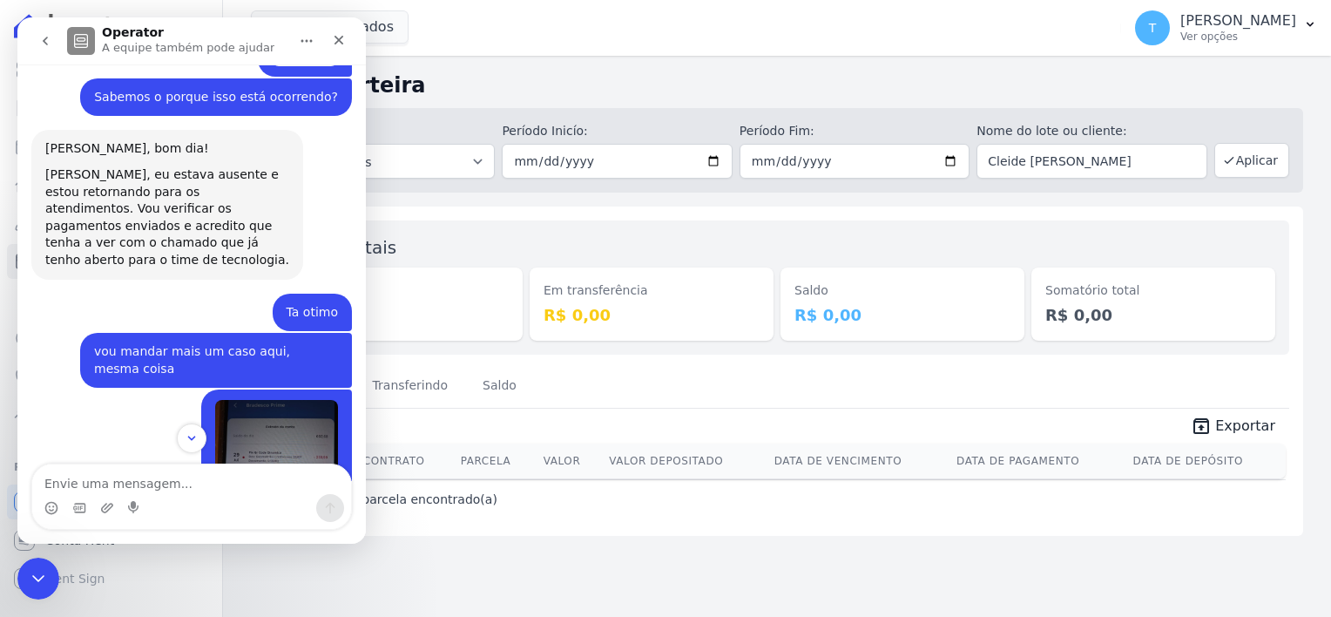
click at [41, 42] on icon "go back" at bounding box center [45, 41] width 14 height 14
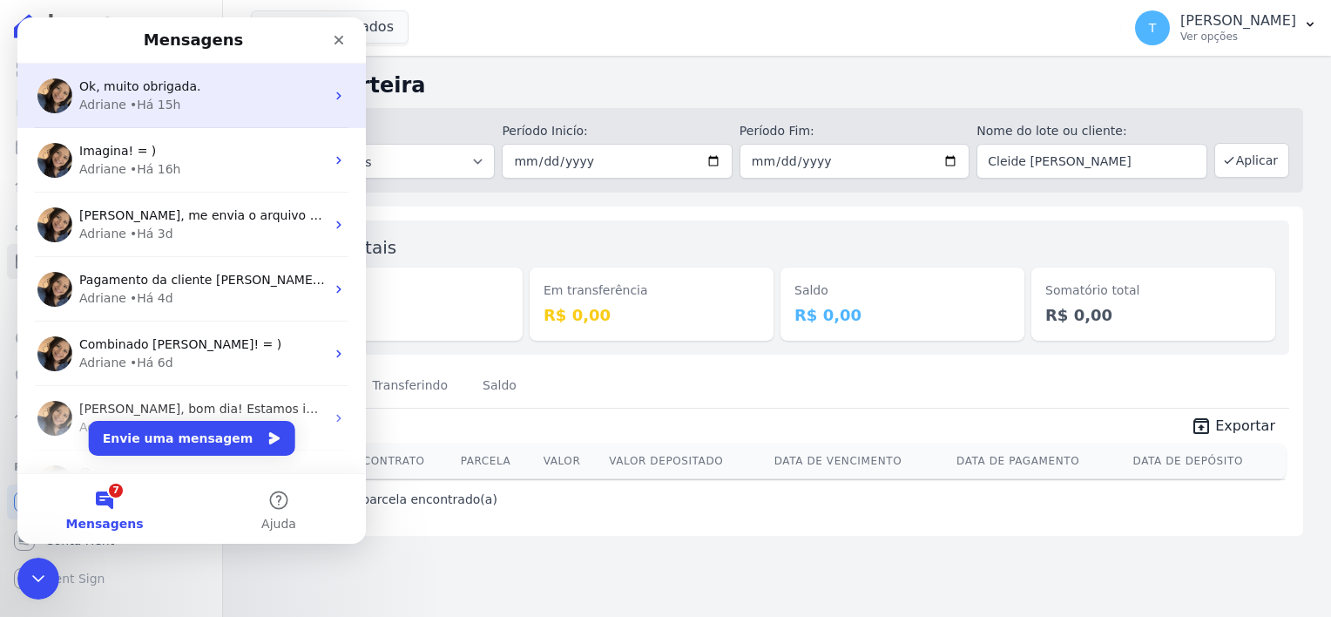
click at [141, 86] on span "Ok, muito obrigada." at bounding box center [139, 86] width 121 height 14
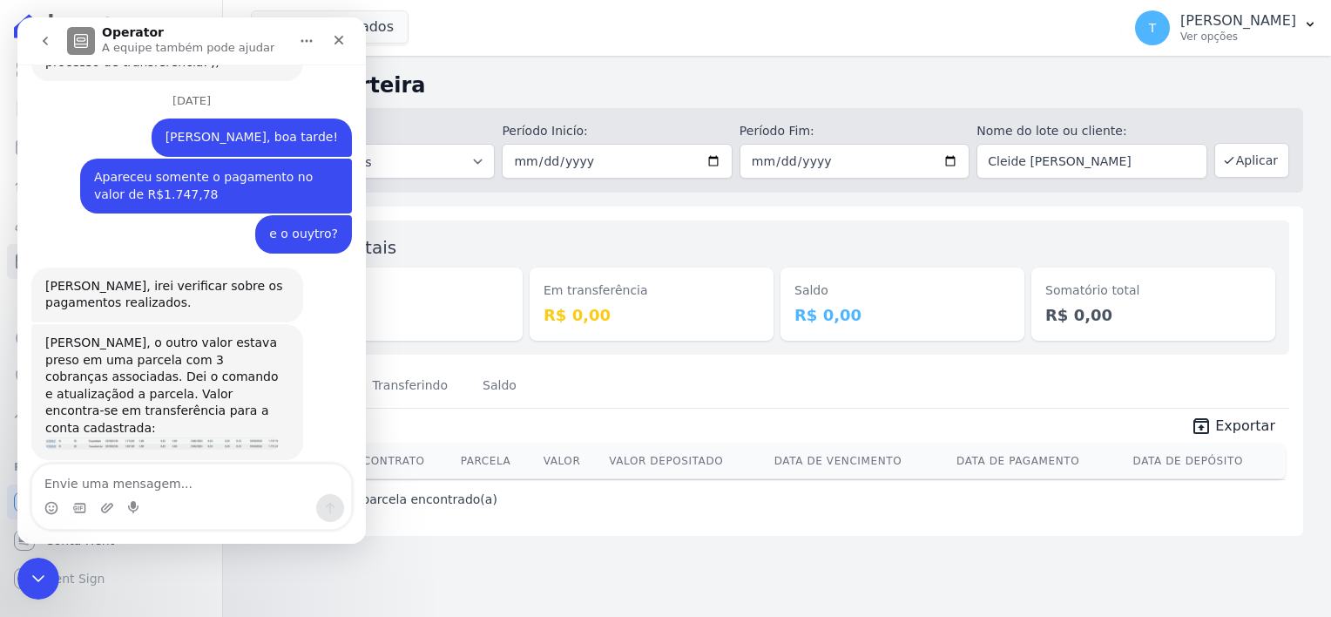
scroll to position [1029, 0]
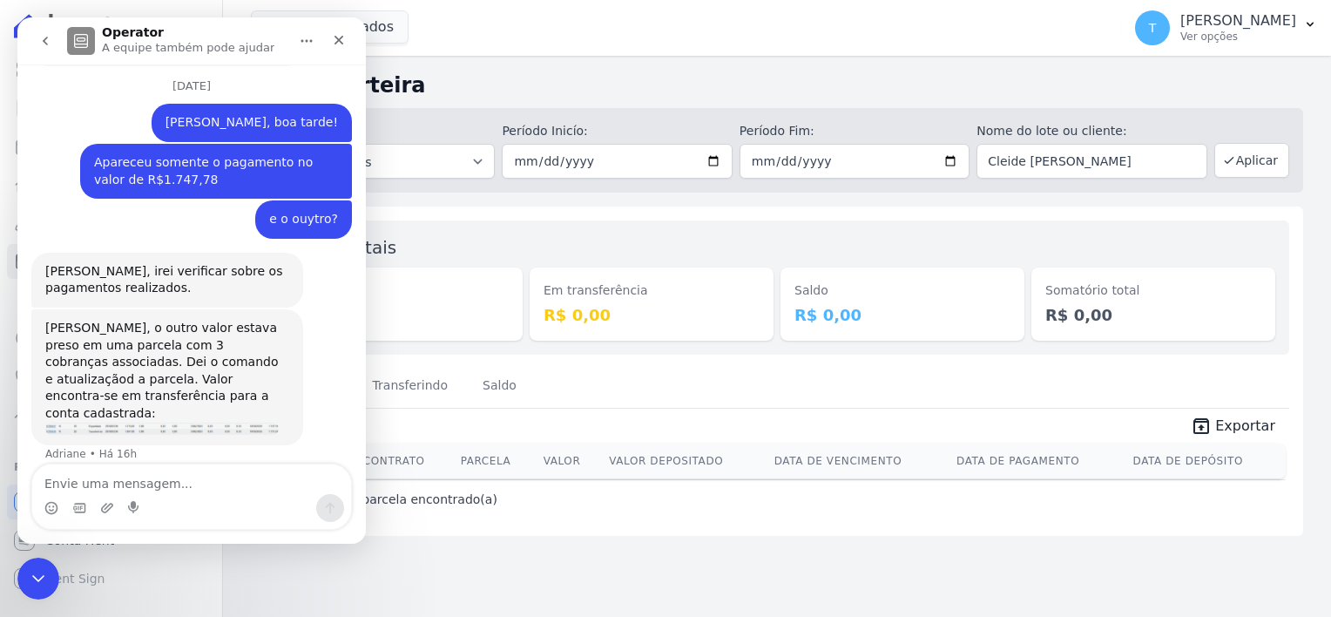
click at [41, 42] on icon "go back" at bounding box center [45, 41] width 14 height 14
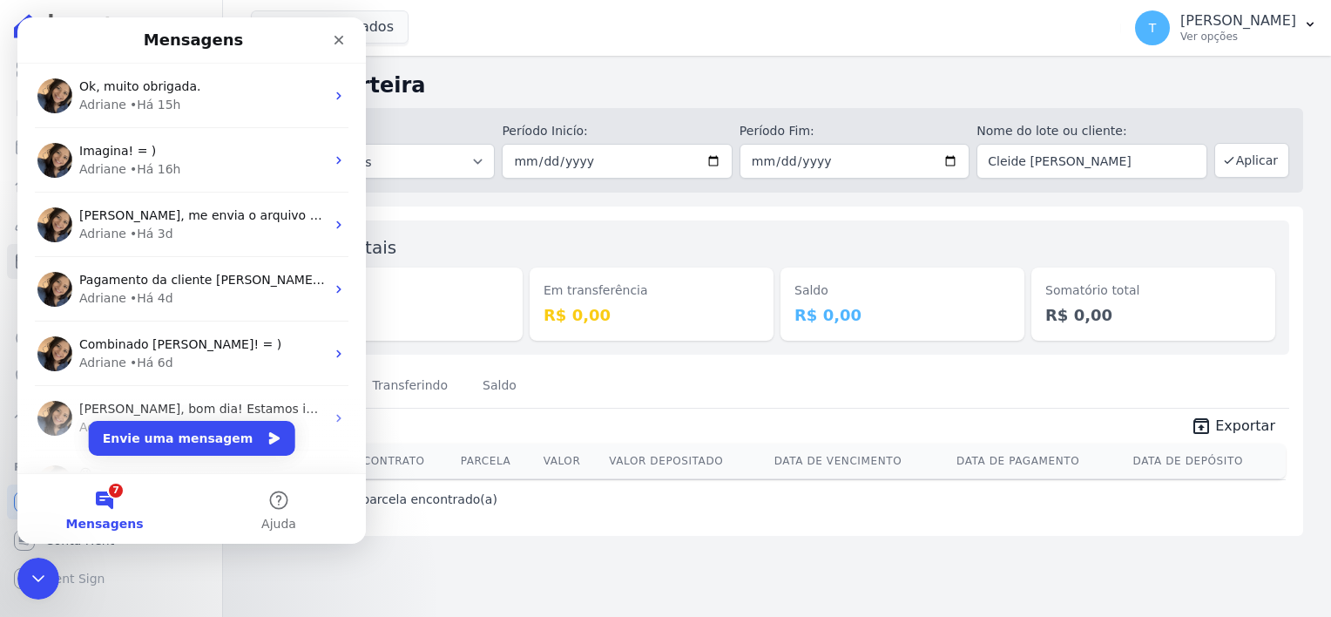
scroll to position [0, 0]
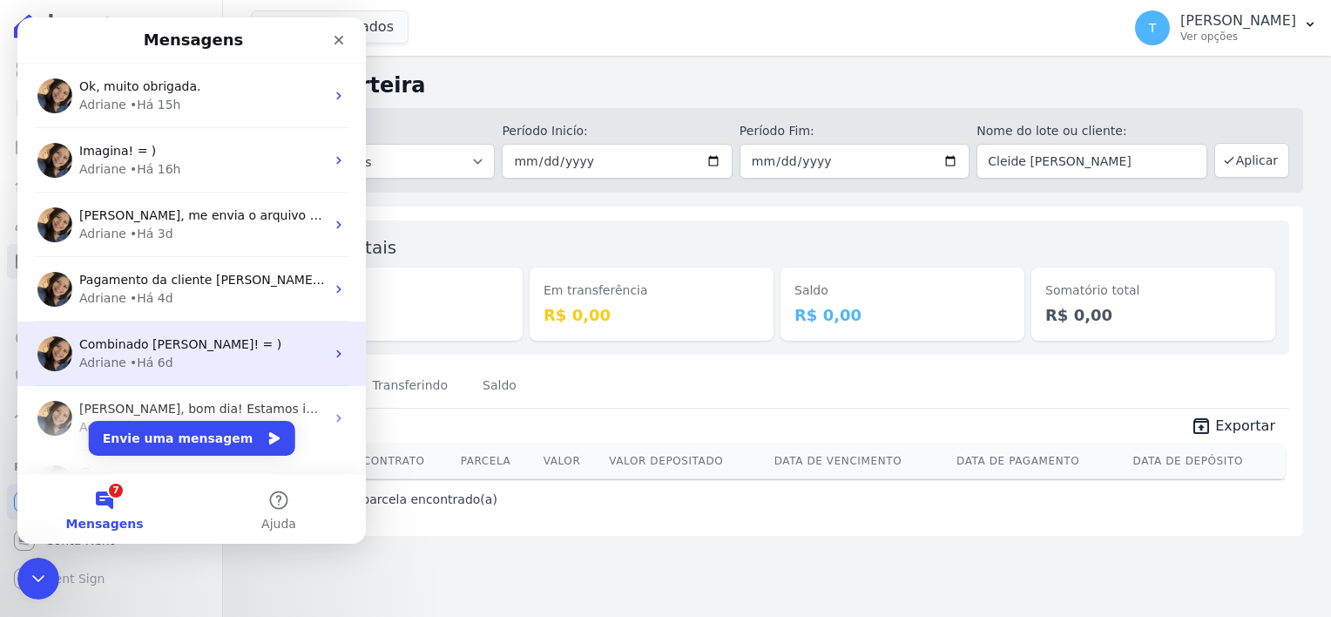
click at [223, 355] on div "[PERSON_NAME] • Há 6d" at bounding box center [202, 363] width 246 height 18
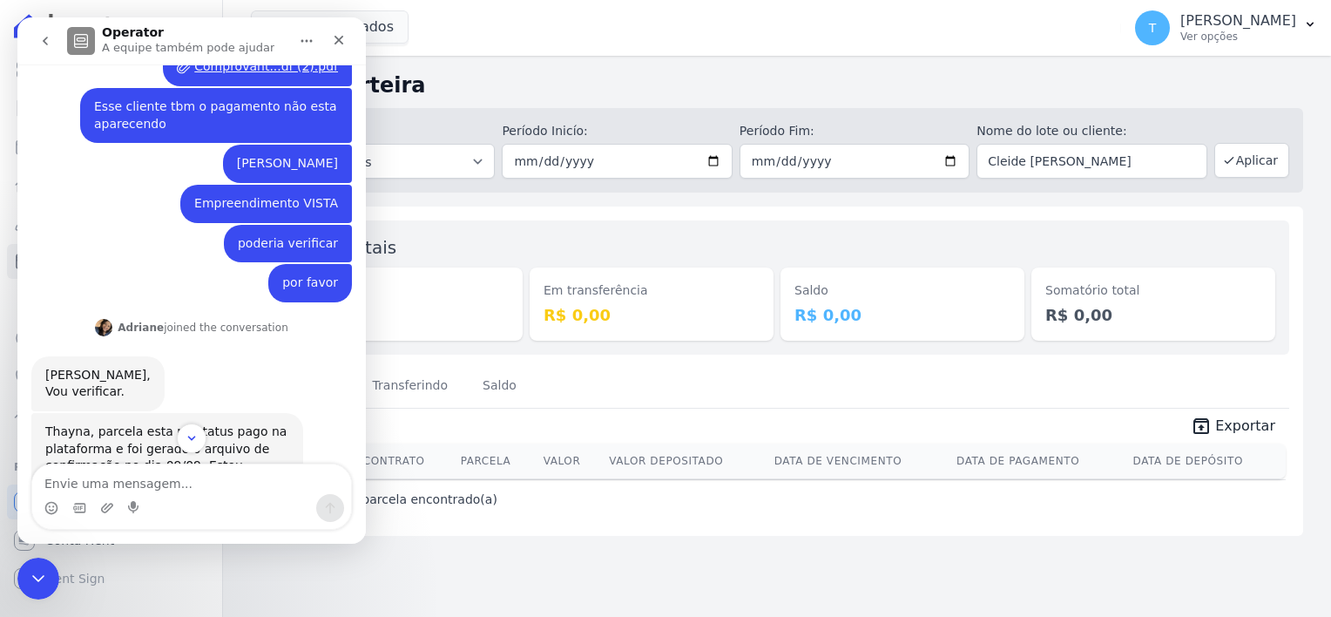
scroll to position [261, 0]
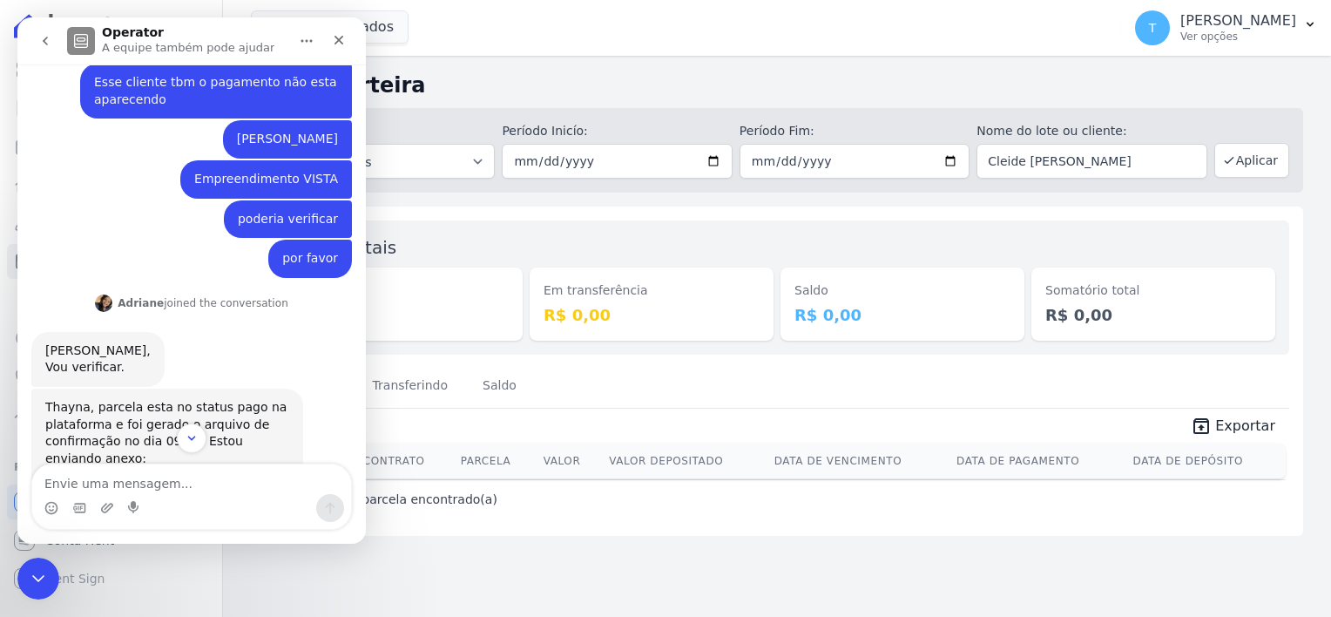
click at [33, 35] on button "go back" at bounding box center [45, 40] width 33 height 33
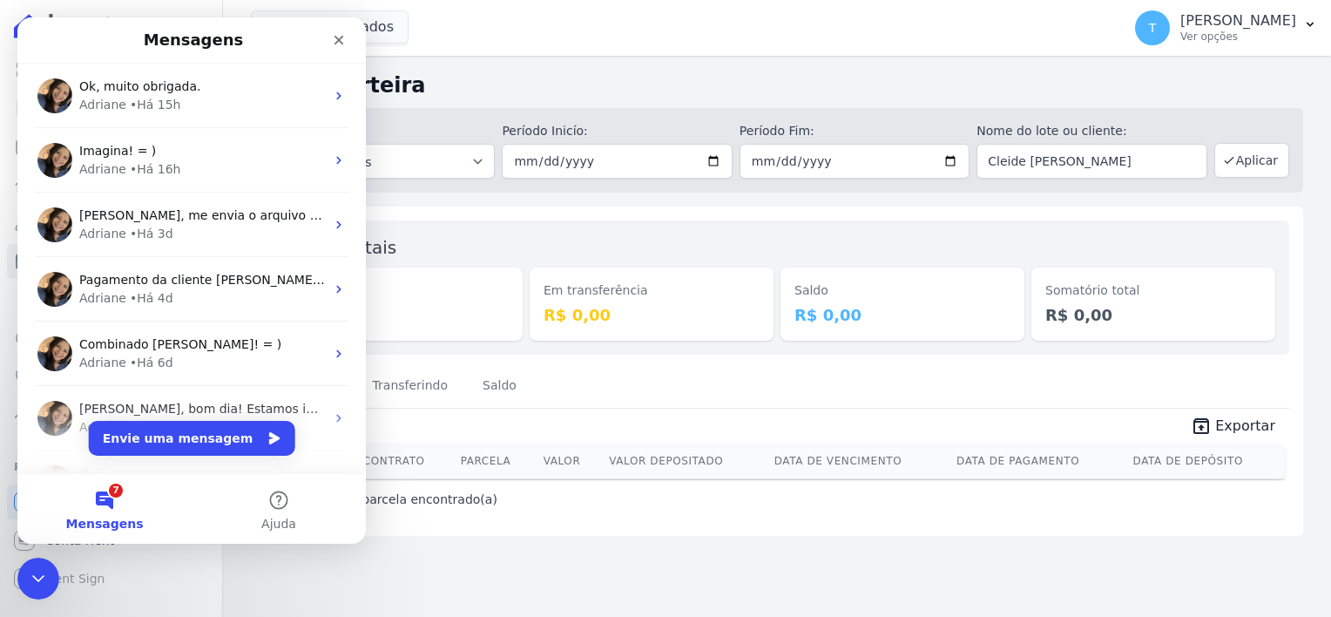
click at [107, 498] on button "7 Mensagens" at bounding box center [104, 509] width 174 height 70
click at [180, 440] on button "Envie uma mensagem" at bounding box center [192, 438] width 206 height 35
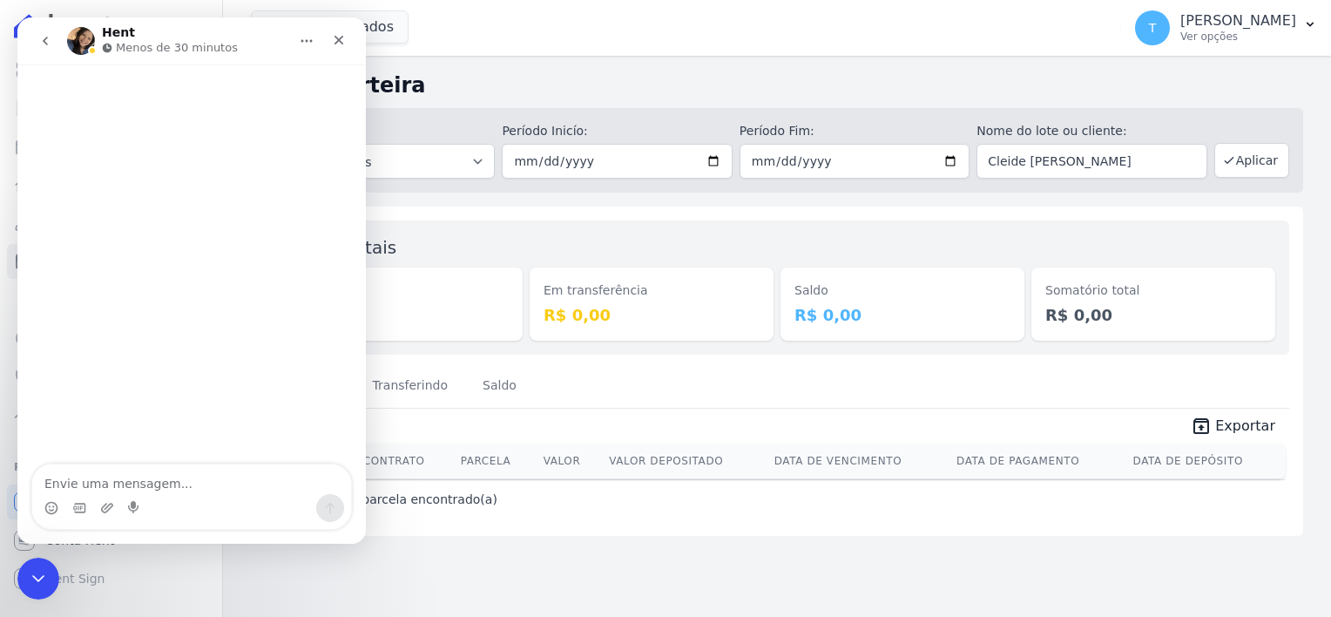
click at [127, 476] on textarea "Envie uma mensagem..." at bounding box center [191, 479] width 319 height 30
type textarea "[PERSON_NAME], bom dia! TD bem?"
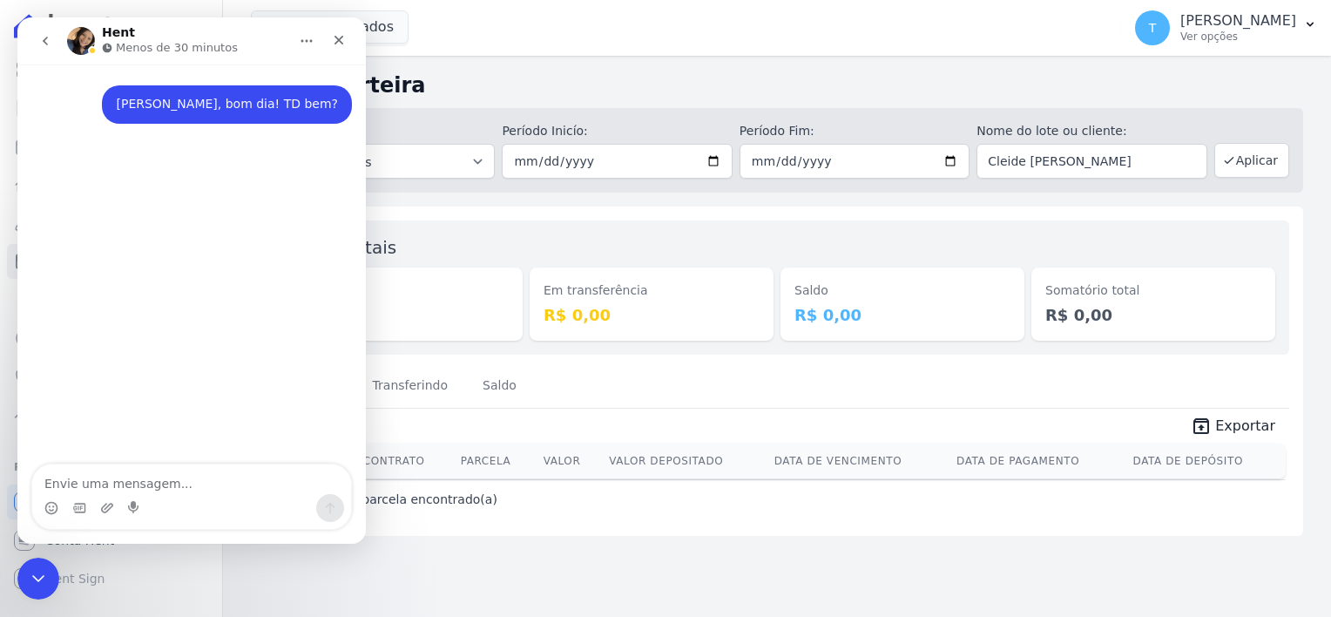
type textarea "S"
type textarea "Sobre a cliente Cleide [PERSON_NAME]"
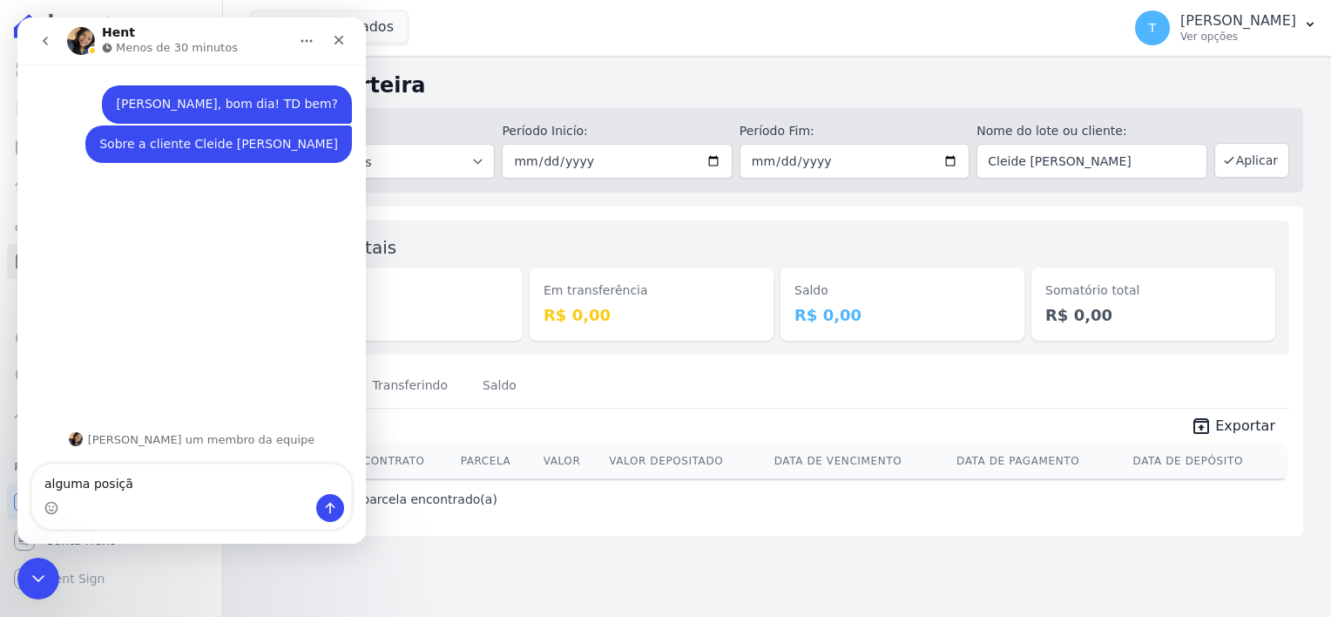
type textarea "alguma posição"
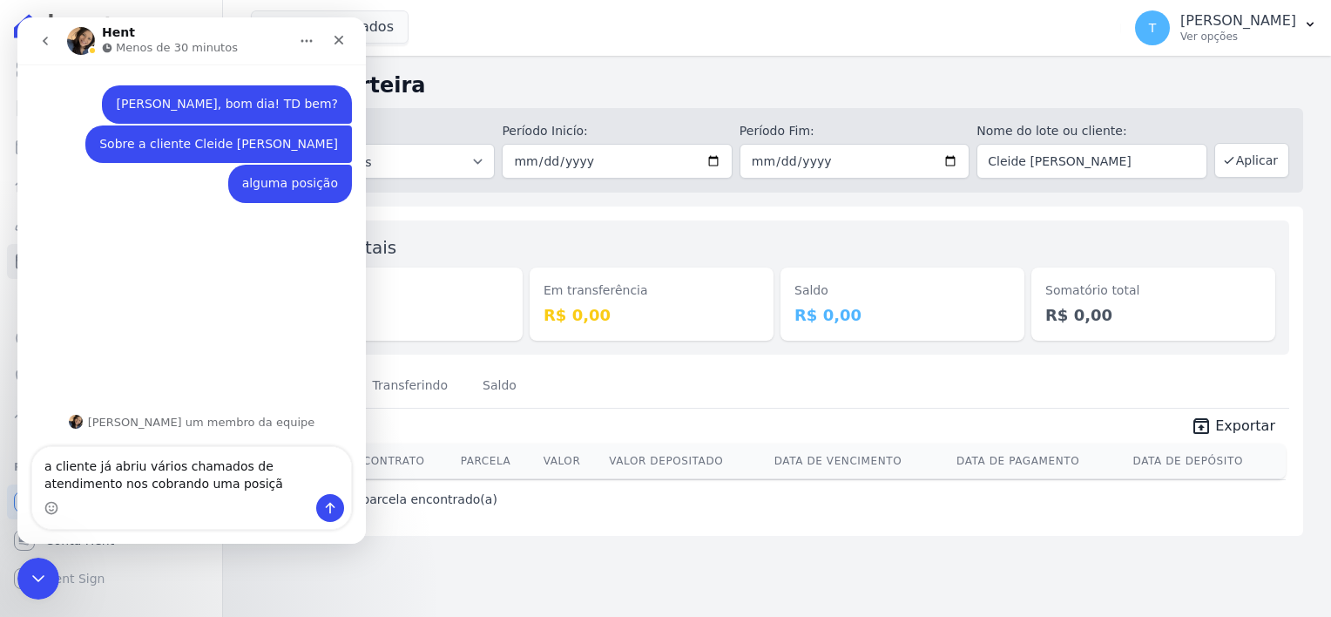
type textarea "a cliente já abriu vários chamados de atendimento nos cobrando uma posição"
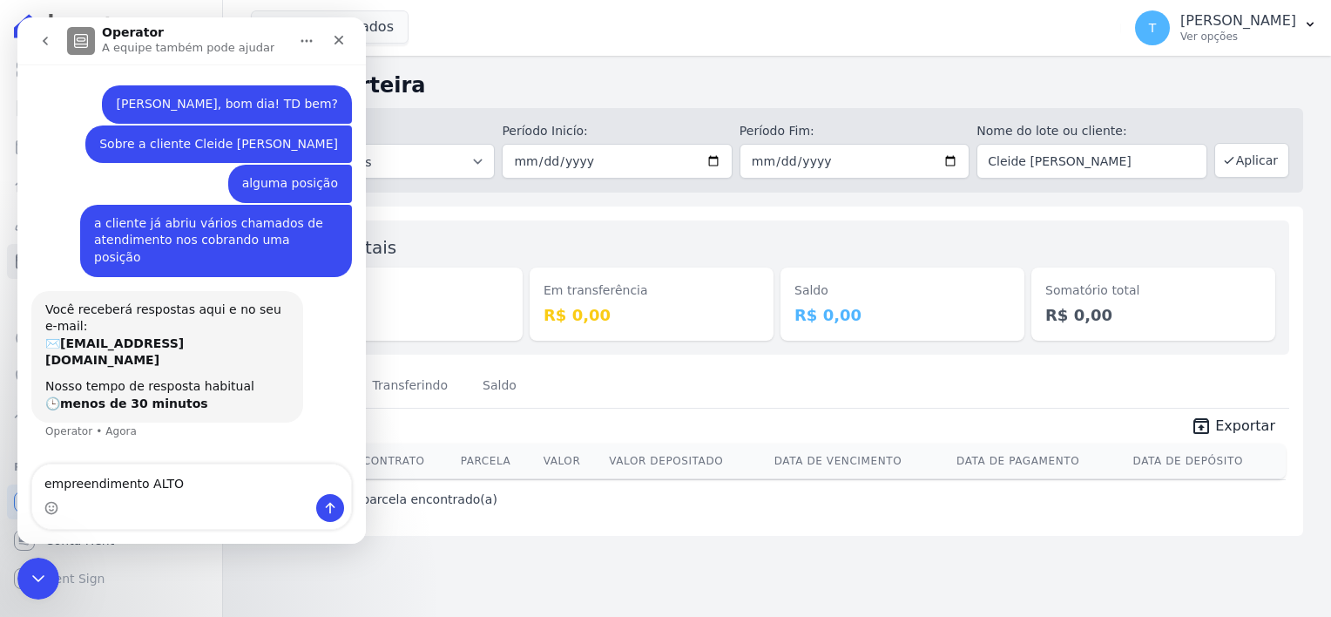
type textarea "empreendimento ALTOS"
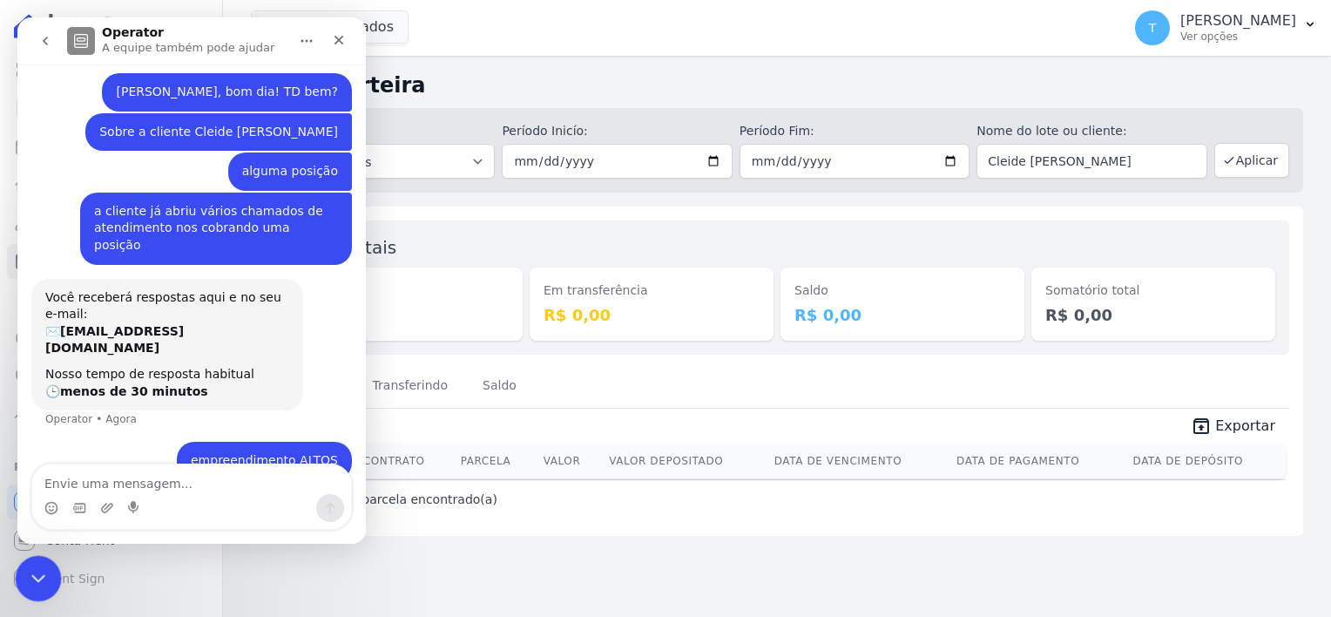
drag, startPoint x: 17, startPoint y: 564, endPoint x: 33, endPoint y: 1120, distance: 557.0
click at [15, 561] on div "Encerramento do Messenger da Intercom" at bounding box center [36, 576] width 42 height 42
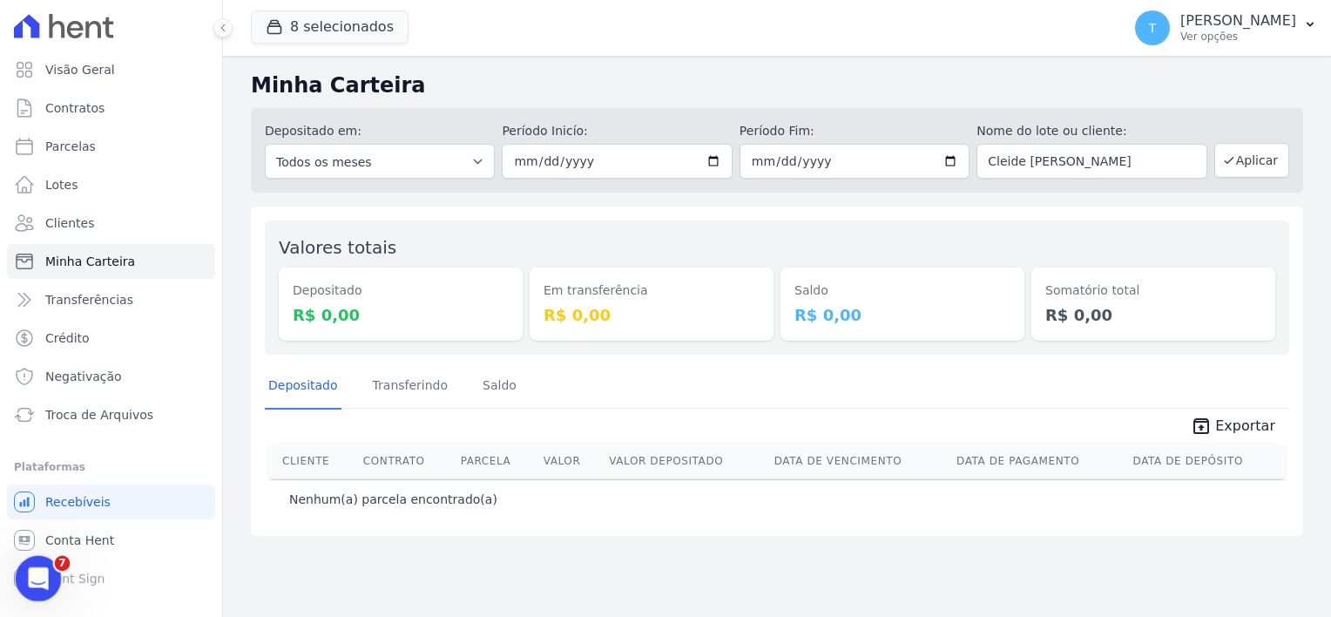
scroll to position [11, 0]
click at [304, 39] on button "8 selecionados" at bounding box center [330, 26] width 158 height 33
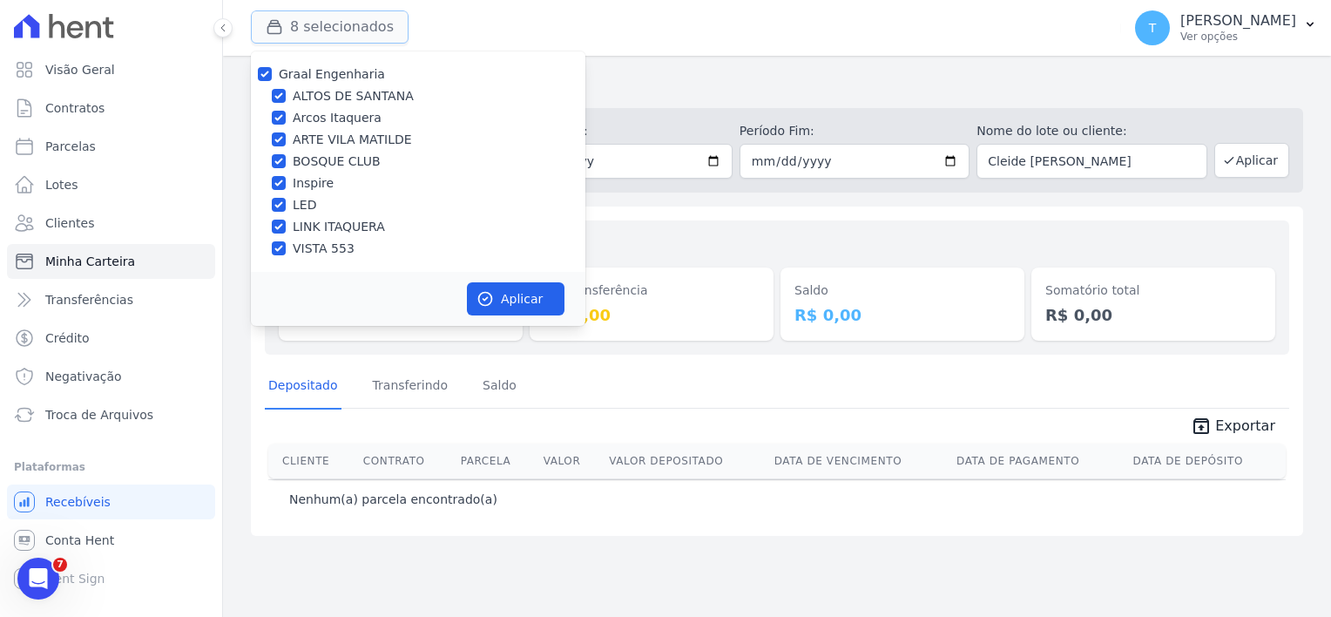
click at [304, 39] on button "8 selecionados" at bounding box center [330, 26] width 158 height 33
